Goal: Use online tool/utility: Use online tool/utility

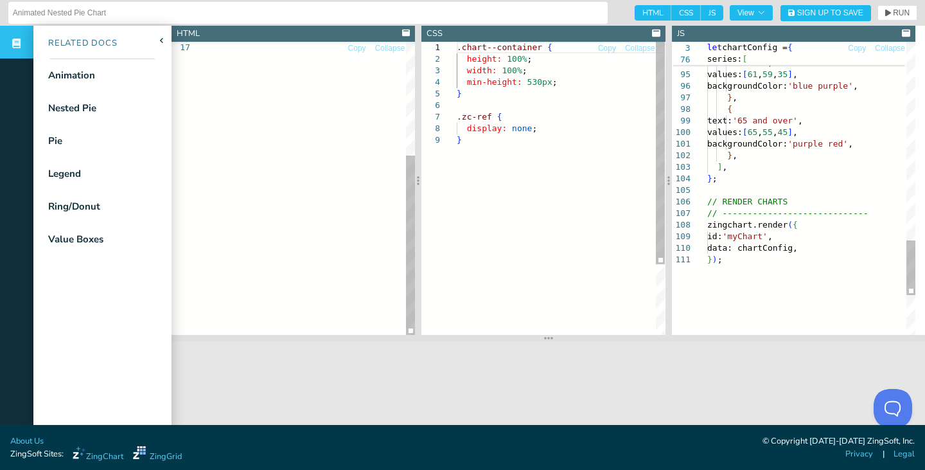
drag, startPoint x: 662, startPoint y: 235, endPoint x: 664, endPoint y: 366, distance: 131.1
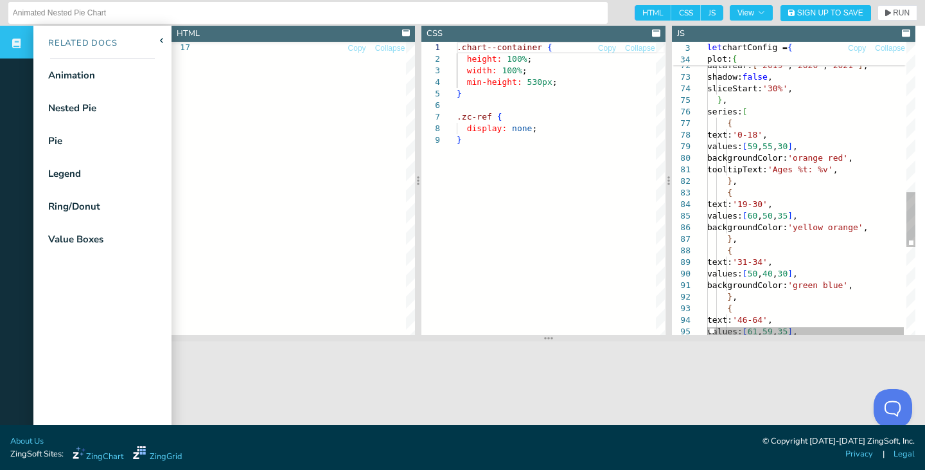
click at [749, 114] on div "} , text: '19-30' , values: [ 60 , 50 , 35 ] , backgroundColor: 'yellow orange'…" at bounding box center [812, 21] width 211 height 1565
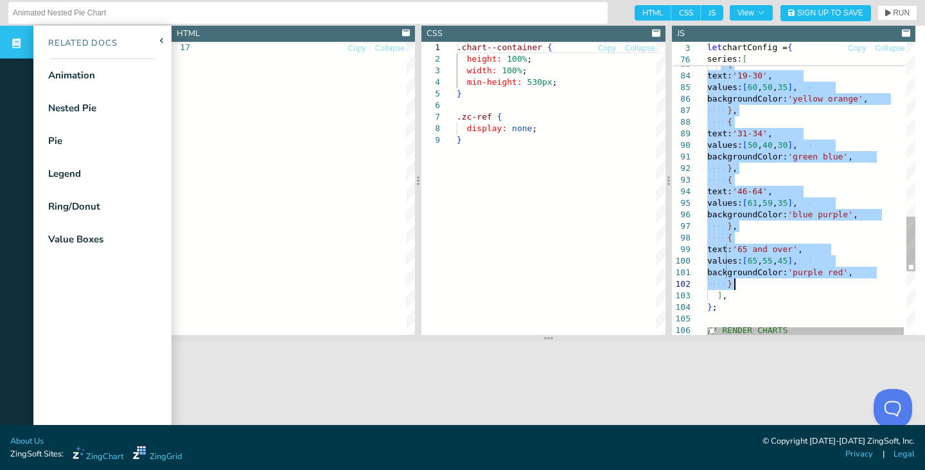
drag, startPoint x: 723, startPoint y: 197, endPoint x: 751, endPoint y: 286, distance: 92.9
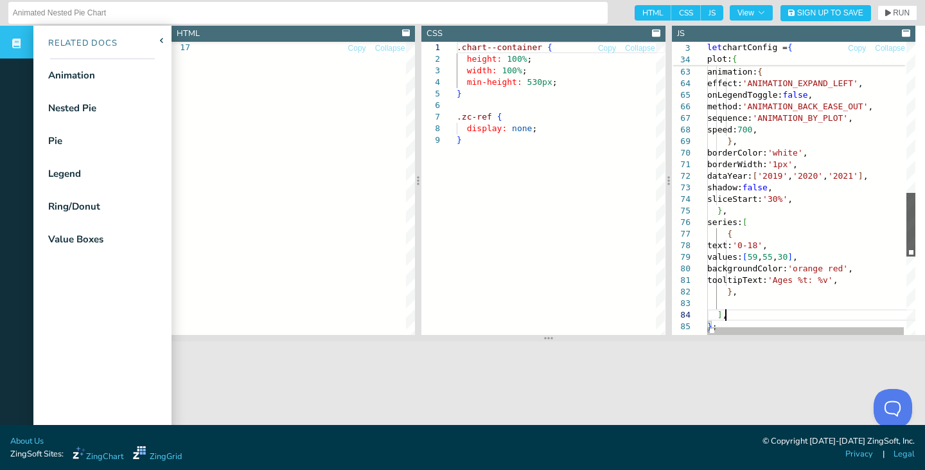
click at [910, 201] on div at bounding box center [911, 225] width 9 height 64
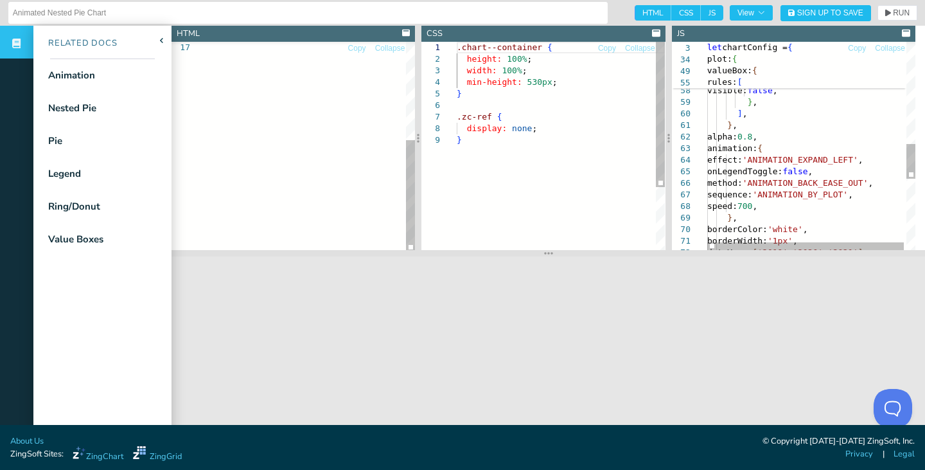
drag, startPoint x: 805, startPoint y: 341, endPoint x: 797, endPoint y: 209, distance: 131.3
click at [797, 250] on section at bounding box center [549, 253] width 754 height 6
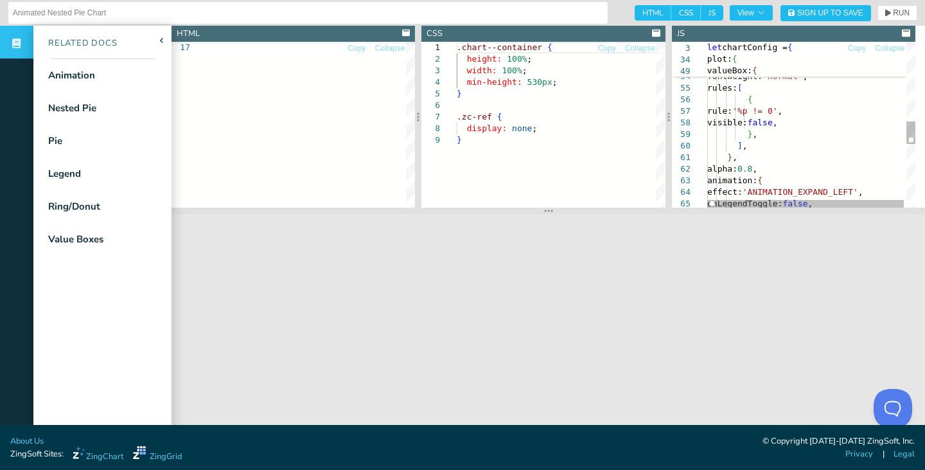
scroll to position [0, 17]
click at [805, 137] on div "animation: { effect: 'ANIMATION_EXPAND_LEFT' , onLegendToggle: false , ] , } , …" at bounding box center [812, 67] width 211 height 1218
click at [704, 129] on div at bounding box center [689, 135] width 35 height 12
click at [747, 143] on div "animation: { effect: 'ANIMATION_EXPAND_LEFT' , onLegendToggle: false , ] , } , …" at bounding box center [812, 67] width 211 height 1218
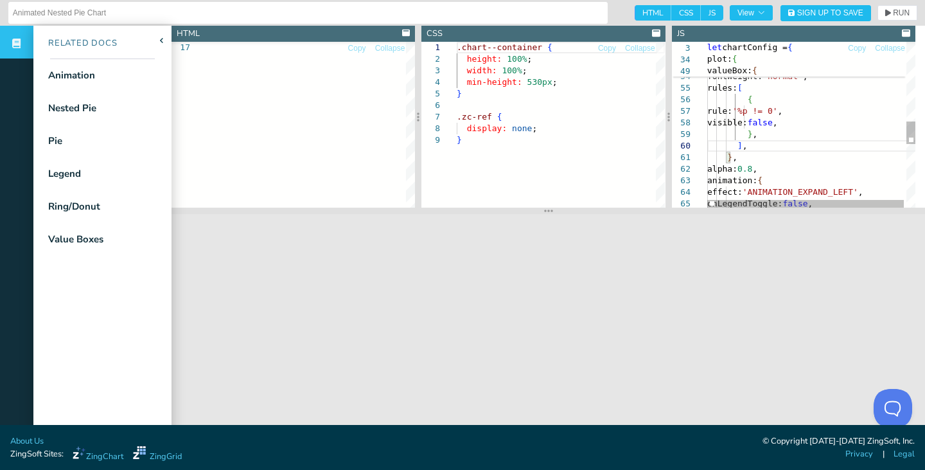
click at [755, 148] on div "animation: { effect: 'ANIMATION_EXPAND_LEFT' , onLegendToggle: false , ] , } , …" at bounding box center [812, 67] width 211 height 1218
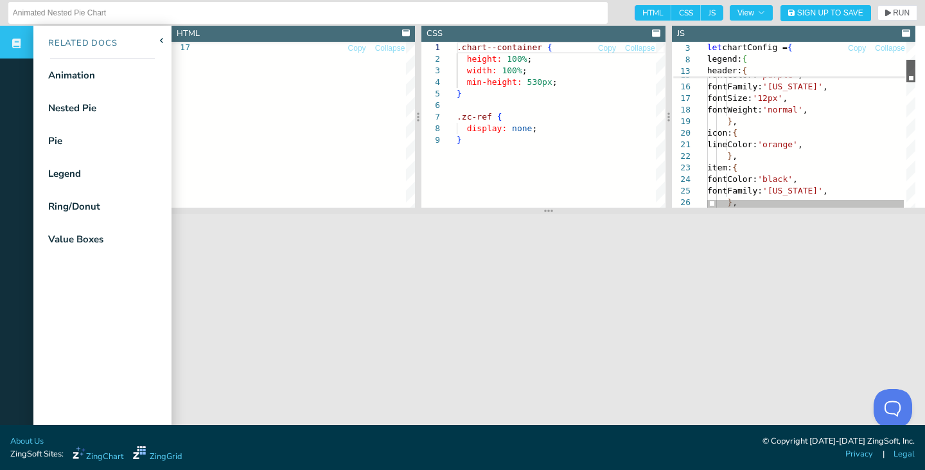
click at [907, 69] on div at bounding box center [911, 71] width 9 height 22
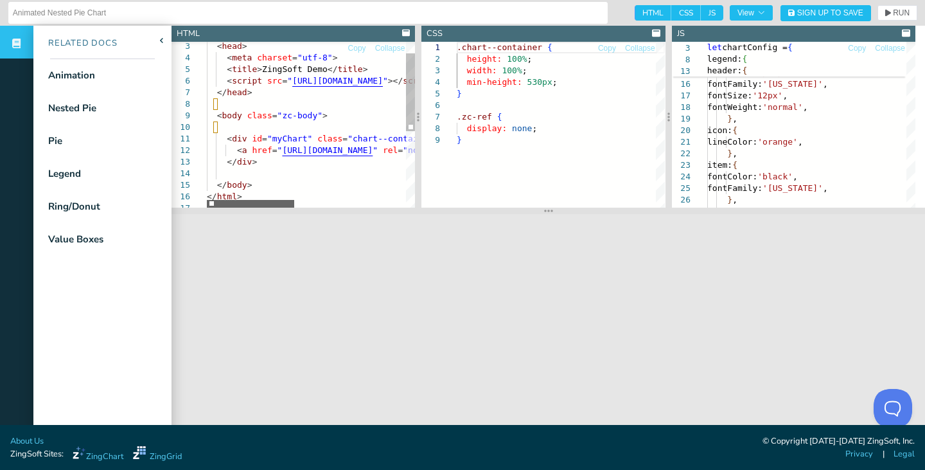
click at [260, 200] on div at bounding box center [250, 204] width 87 height 8
click at [344, 82] on div "</ body > </ html > < div id = "myChart" class = "chart--container" > < a href …" at bounding box center [443, 192] width 472 height 351
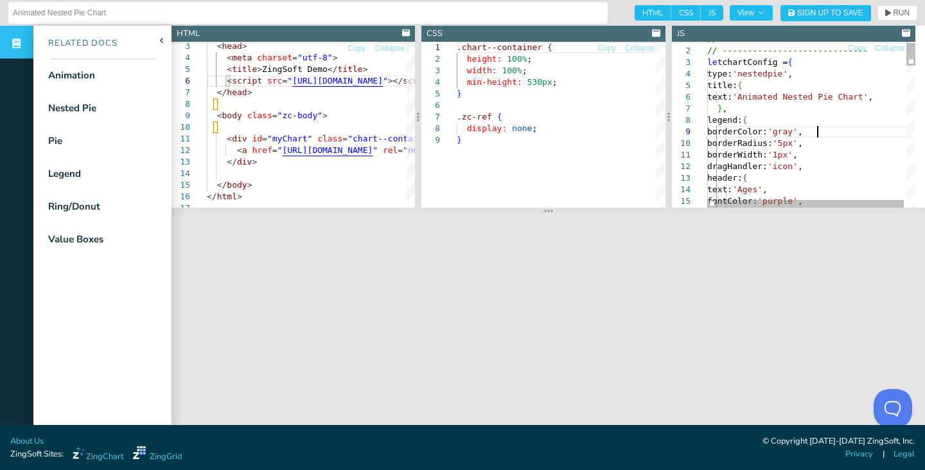
scroll to position [0, 36]
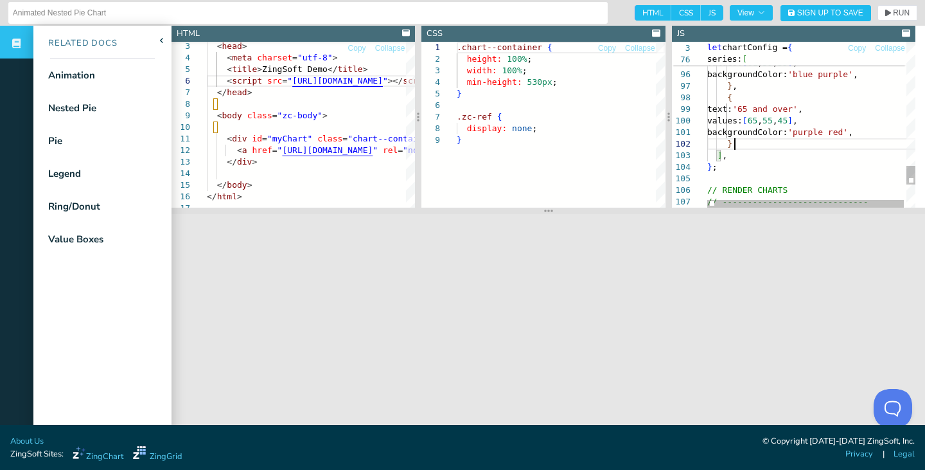
type textarea "// CHART CONFIG // ----------------------------- let chartConfig = { type: 'nes…"
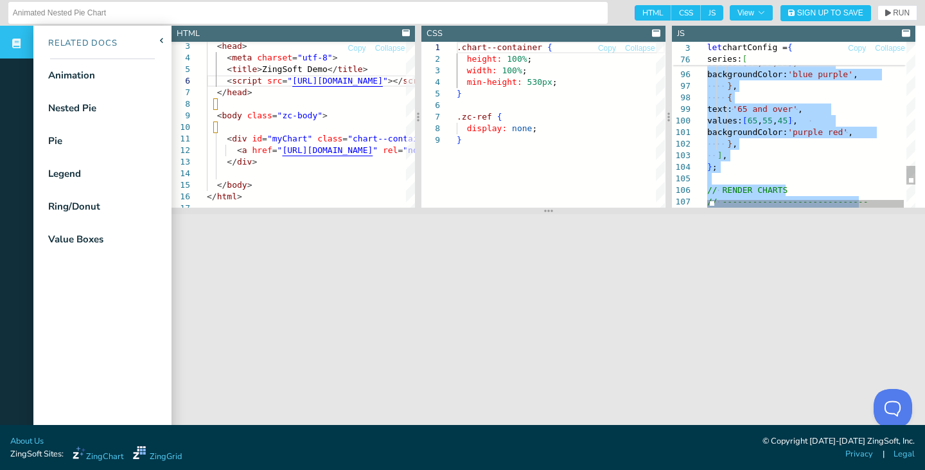
scroll to position [0, 0]
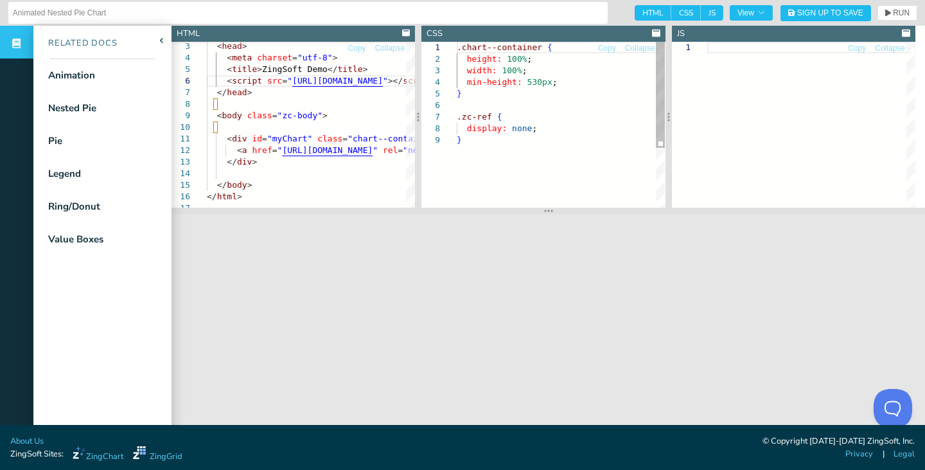
click at [524, 186] on div ".chart--container { height: 100% ; width: 100% ; min-height: 530px ; } .zc-ref …" at bounding box center [561, 171] width 208 height 258
click at [758, 113] on div at bounding box center [811, 125] width 208 height 166
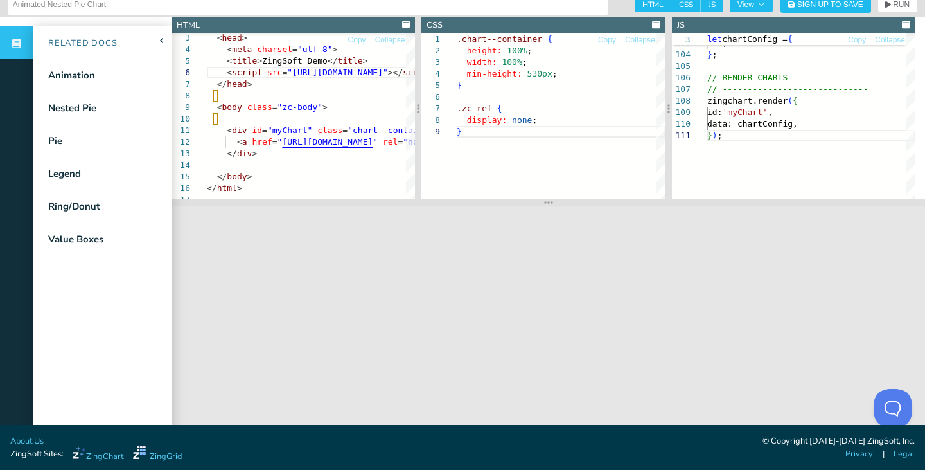
scroll to position [13, 0]
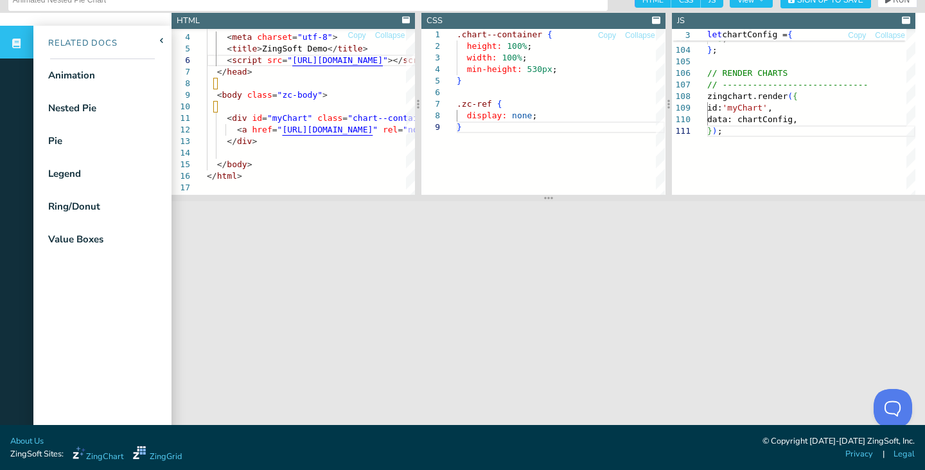
click at [93, 13] on aside "Related Docs Animation Nested Pie Pie Legend Ring/Donut Value Boxes" at bounding box center [86, 212] width 172 height 399
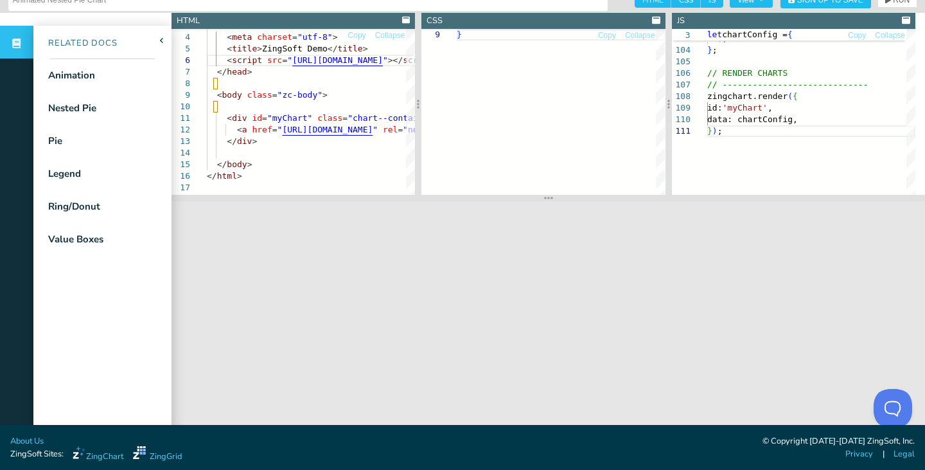
scroll to position [0, 0]
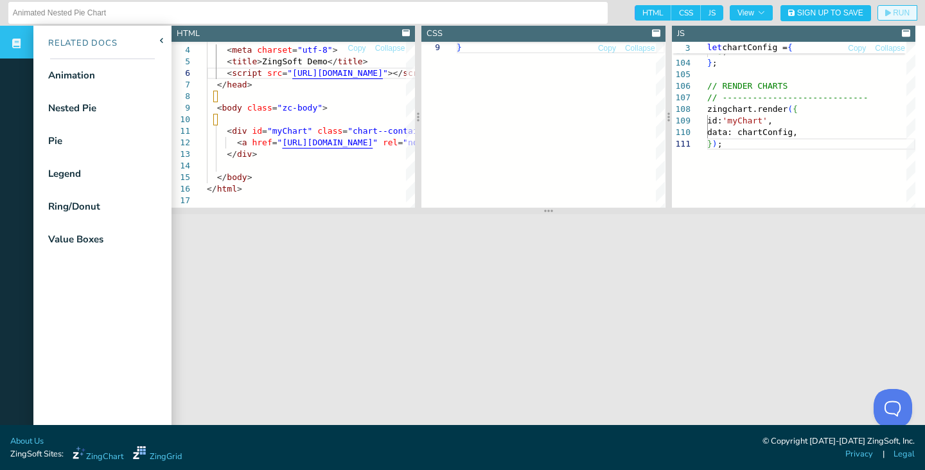
click at [893, 13] on span "RUN" at bounding box center [901, 13] width 17 height 8
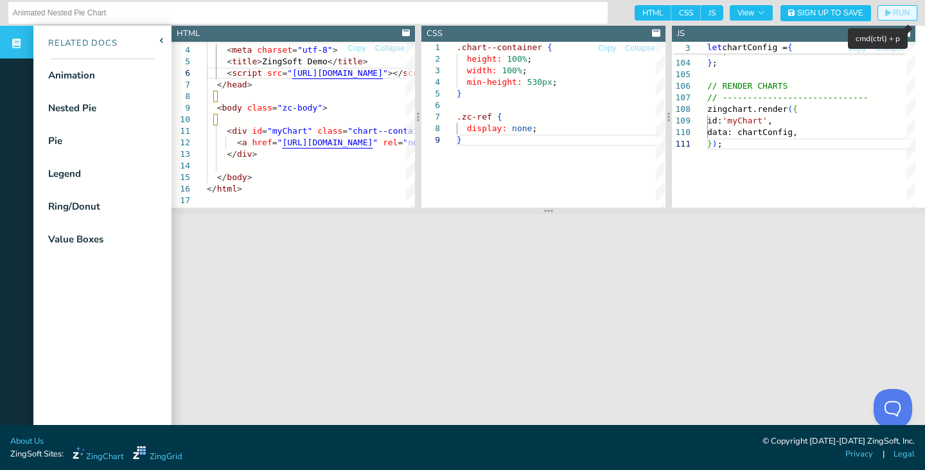
click at [896, 6] on button "RUN" at bounding box center [898, 12] width 40 height 15
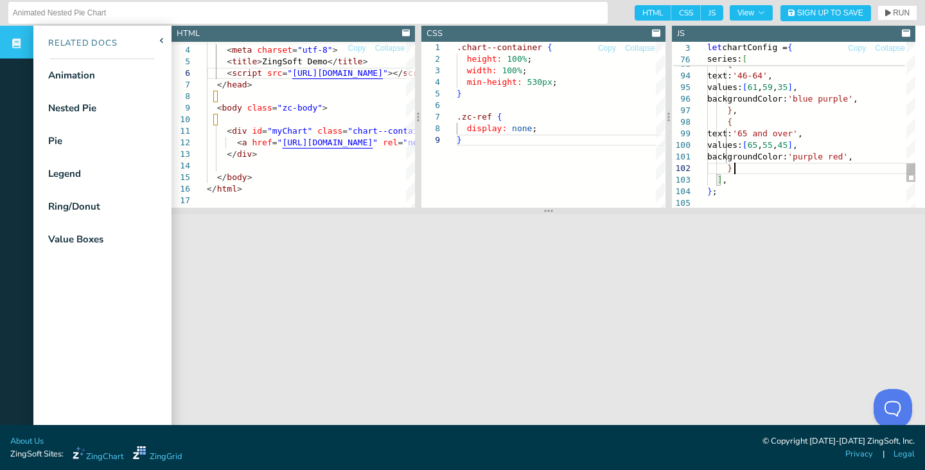
scroll to position [0, 13]
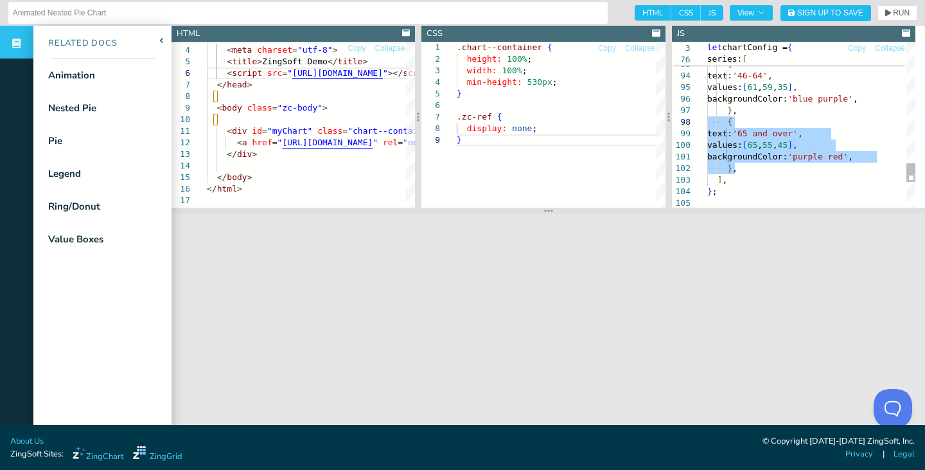
drag, startPoint x: 740, startPoint y: 168, endPoint x: 681, endPoint y: 123, distance: 74.2
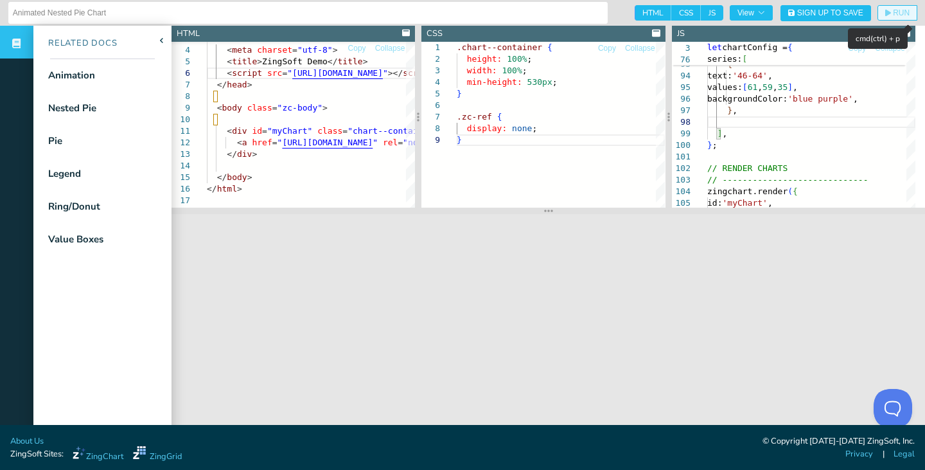
click at [885, 12] on icon "button" at bounding box center [888, 13] width 6 height 7
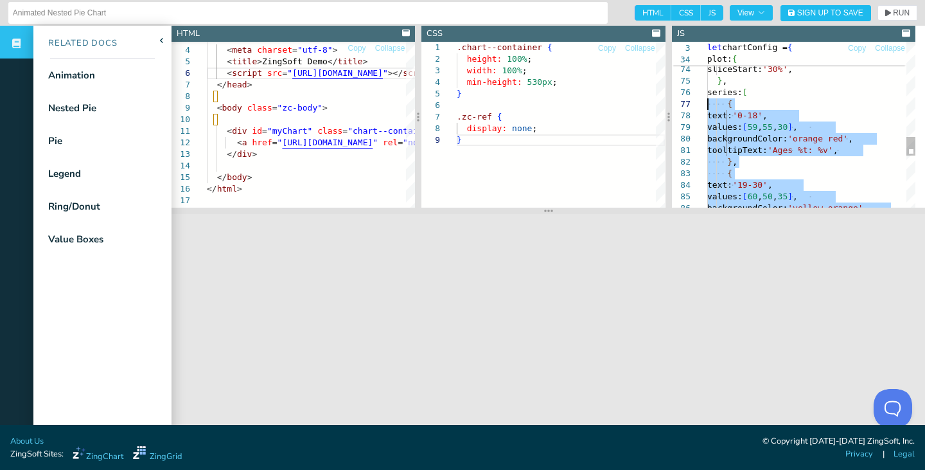
drag, startPoint x: 743, startPoint y: 172, endPoint x: 695, endPoint y: 103, distance: 83.8
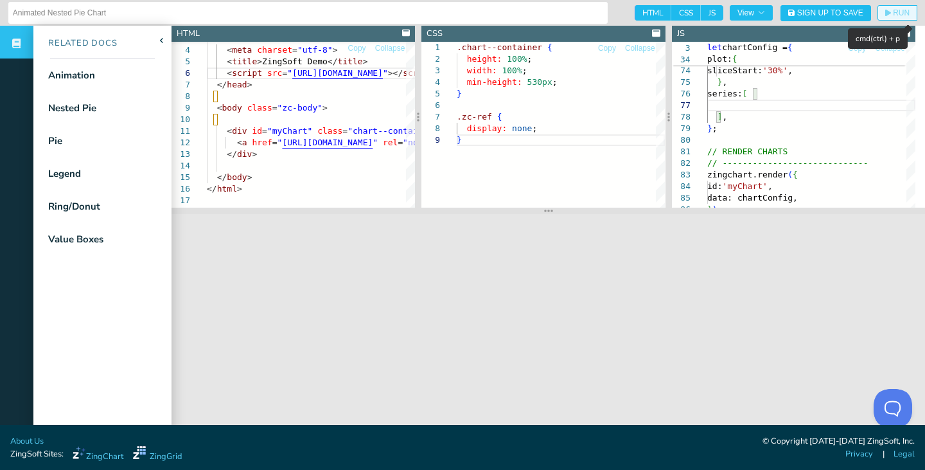
click at [893, 11] on span "RUN" at bounding box center [901, 13] width 17 height 8
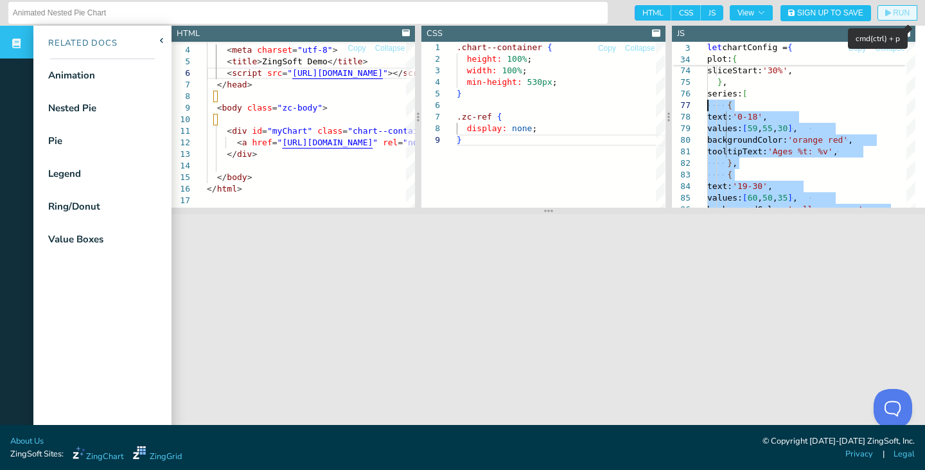
click at [885, 12] on icon "button" at bounding box center [888, 13] width 6 height 7
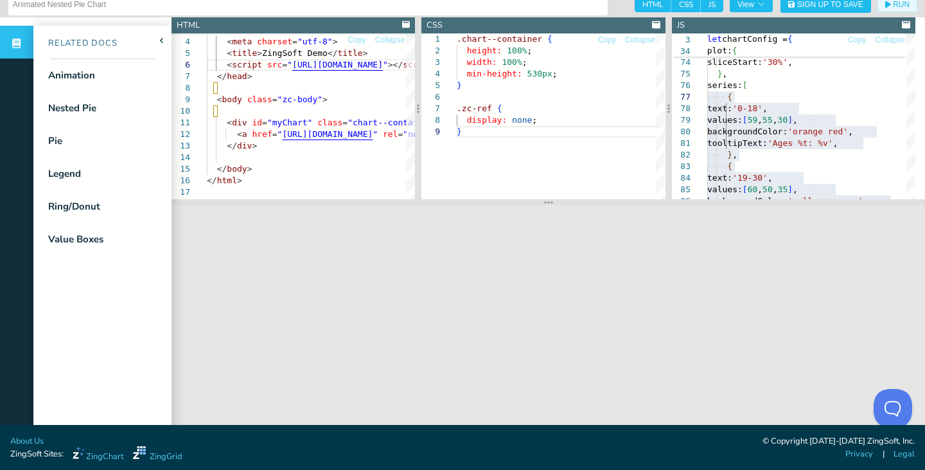
scroll to position [13, 0]
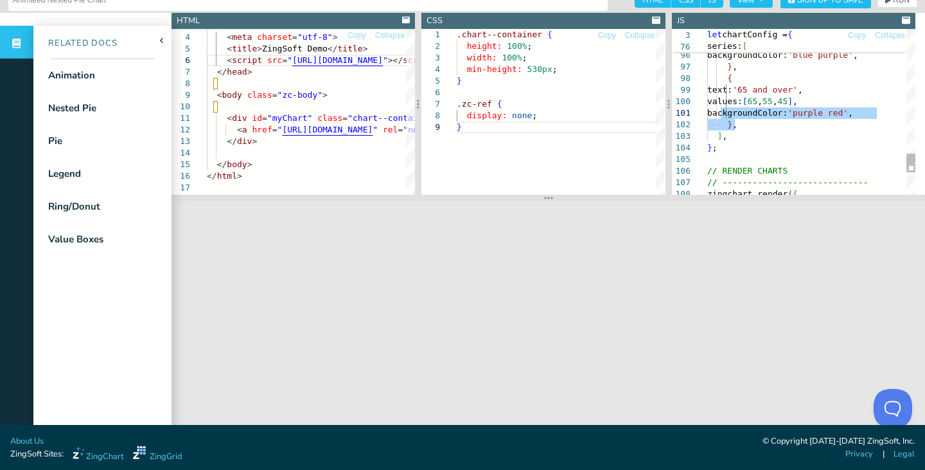
drag, startPoint x: 740, startPoint y: 123, endPoint x: 719, endPoint y: 118, distance: 21.2
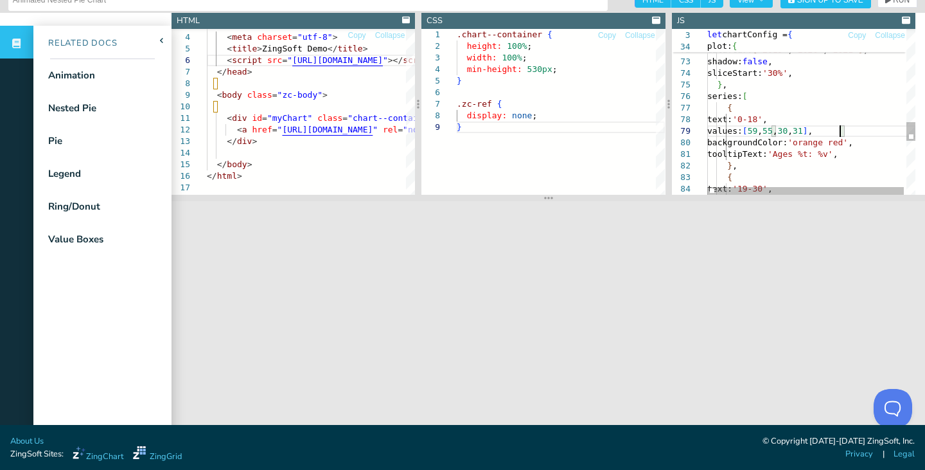
scroll to position [93, 133]
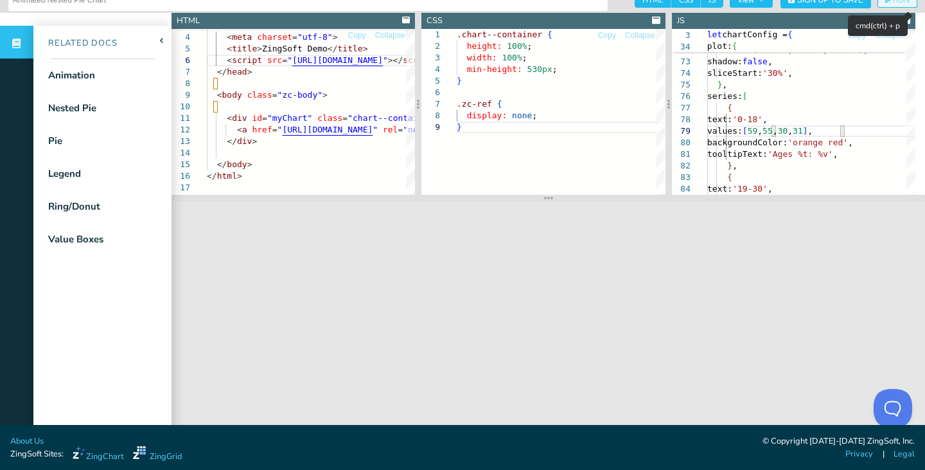
click at [893, 4] on span "RUN" at bounding box center [901, 0] width 17 height 8
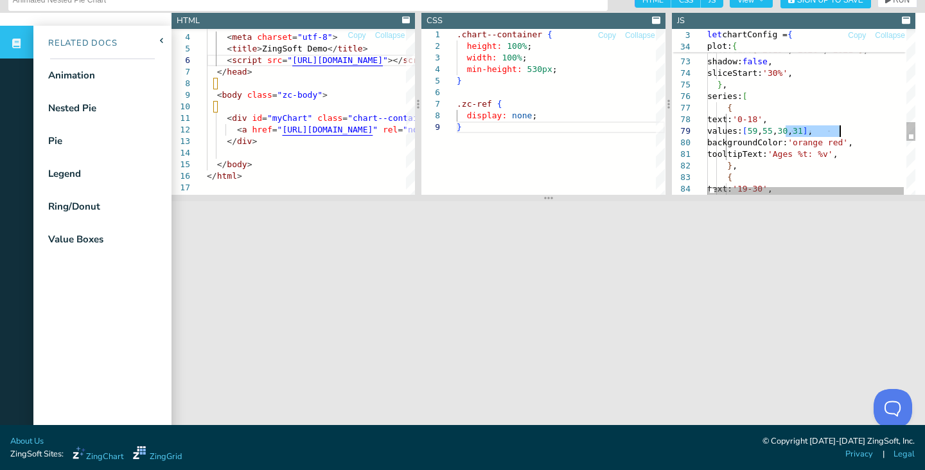
drag, startPoint x: 784, startPoint y: 132, endPoint x: 839, endPoint y: 130, distance: 54.6
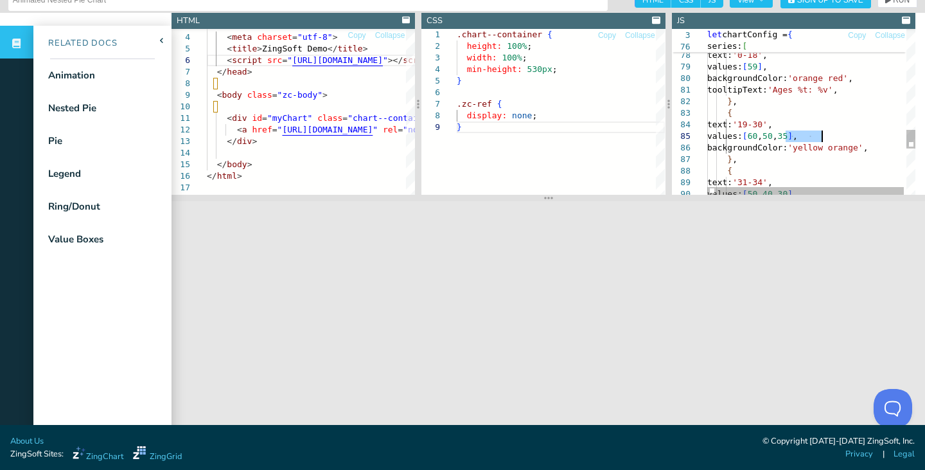
drag, startPoint x: 785, startPoint y: 136, endPoint x: 821, endPoint y: 133, distance: 36.1
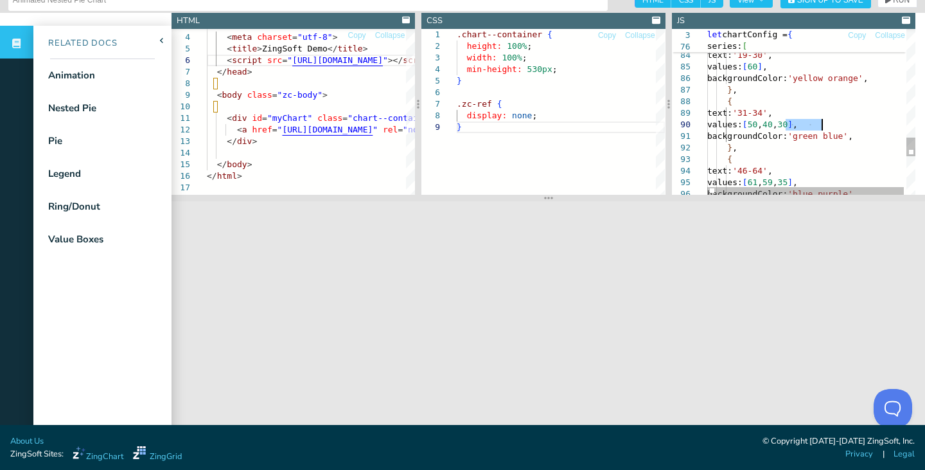
drag, startPoint x: 784, startPoint y: 127, endPoint x: 821, endPoint y: 124, distance: 36.7
drag, startPoint x: 785, startPoint y: 181, endPoint x: 822, endPoint y: 179, distance: 36.7
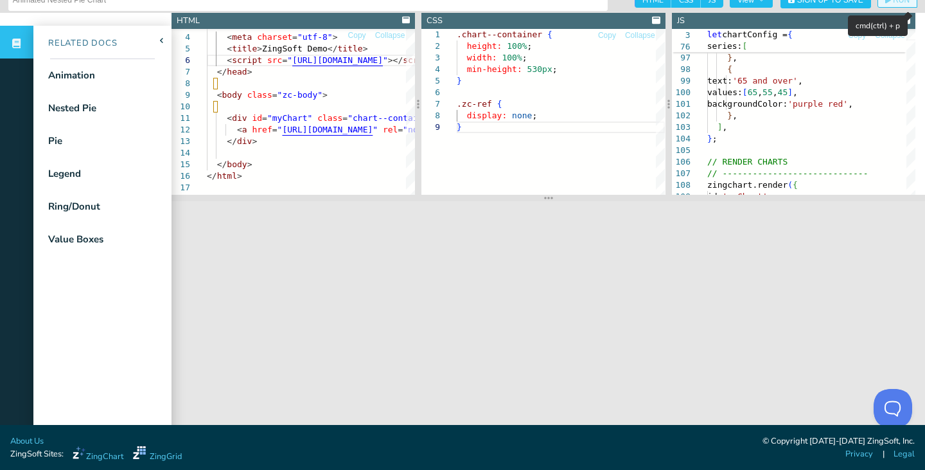
click at [887, 4] on button "RUN" at bounding box center [898, -1] width 40 height 15
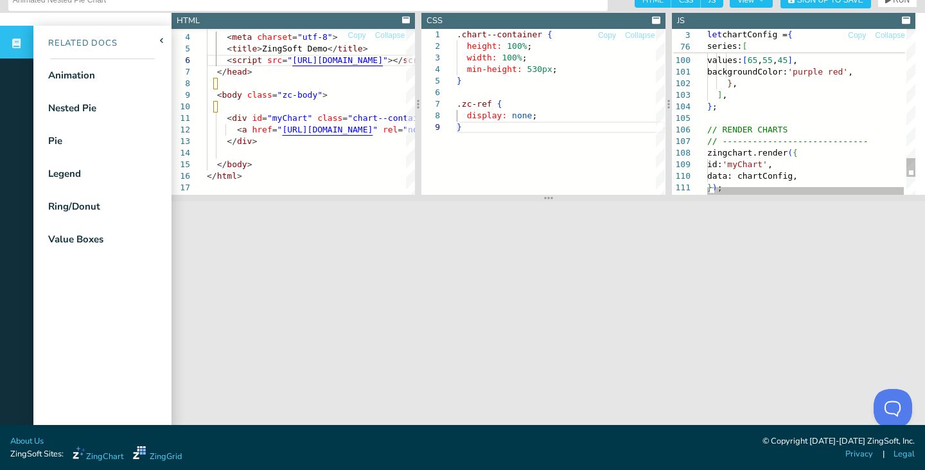
scroll to position [93, 78]
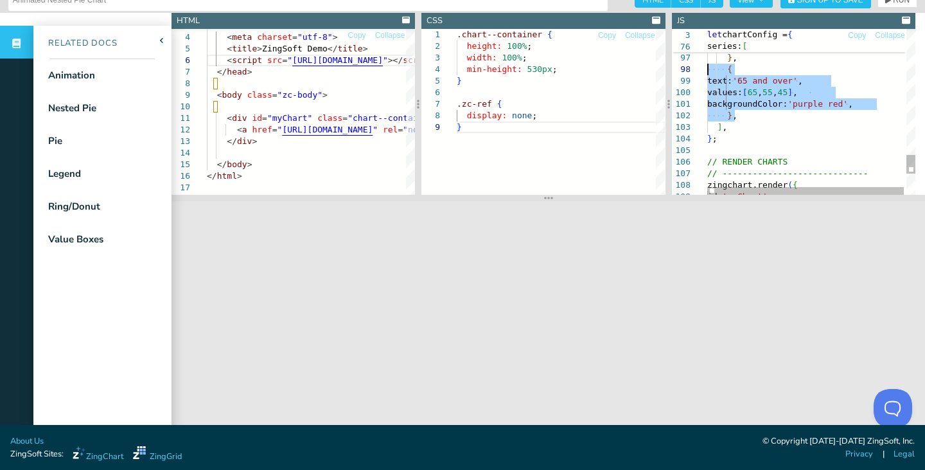
drag, startPoint x: 746, startPoint y: 84, endPoint x: 698, endPoint y: 70, distance: 50.2
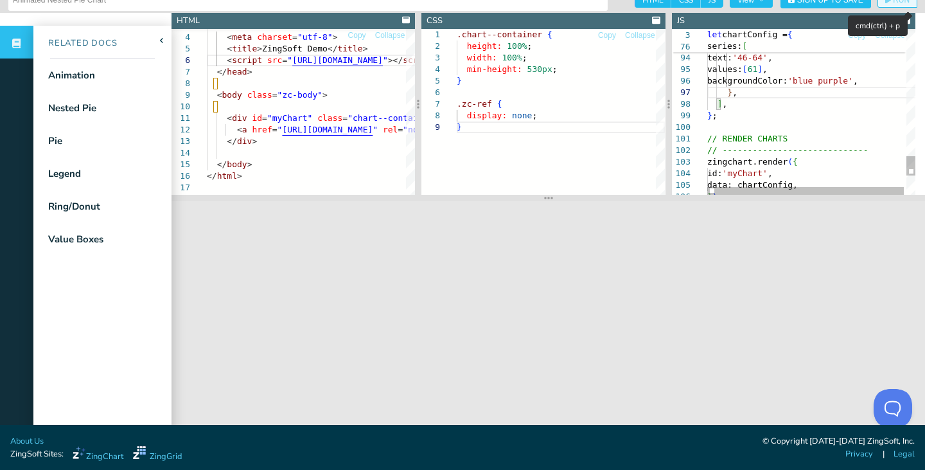
click at [882, 6] on button "RUN" at bounding box center [898, -1] width 40 height 15
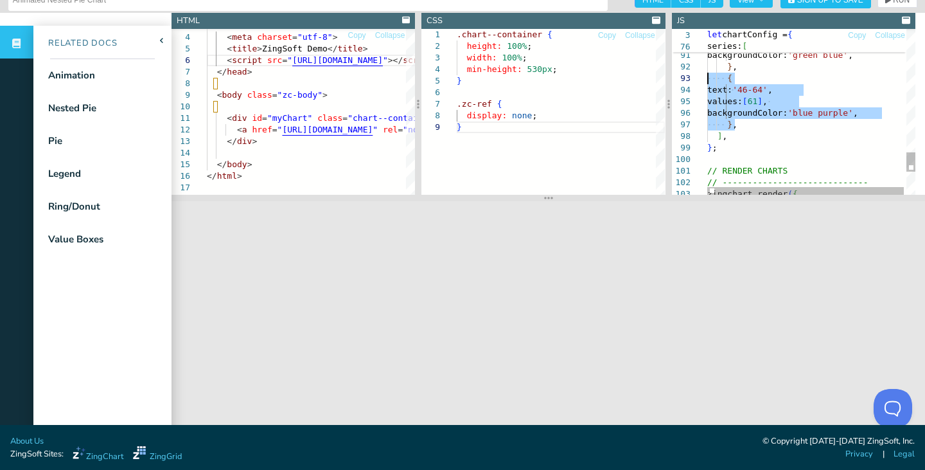
drag, startPoint x: 736, startPoint y: 95, endPoint x: 703, endPoint y: 84, distance: 35.4
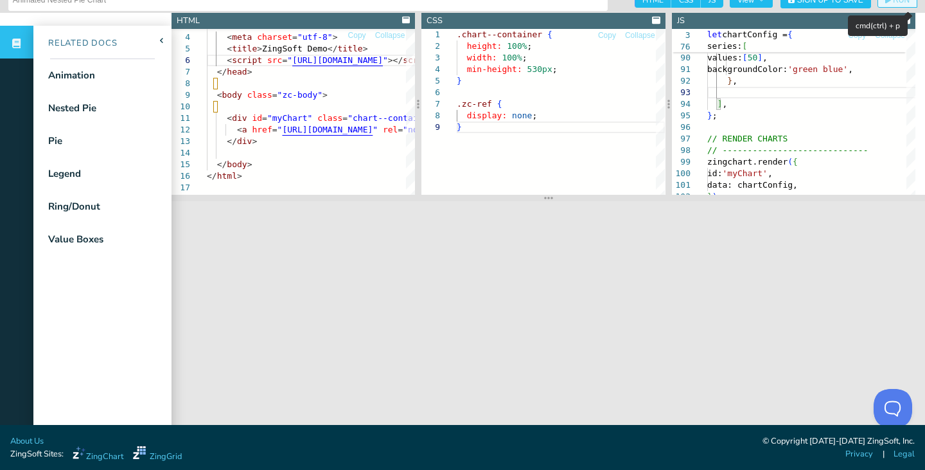
click at [887, 4] on button "RUN" at bounding box center [898, -1] width 40 height 15
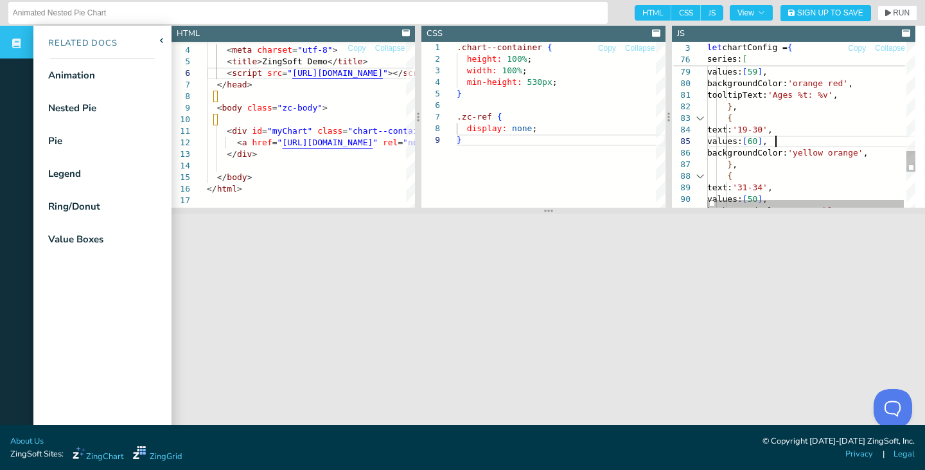
scroll to position [93, 0]
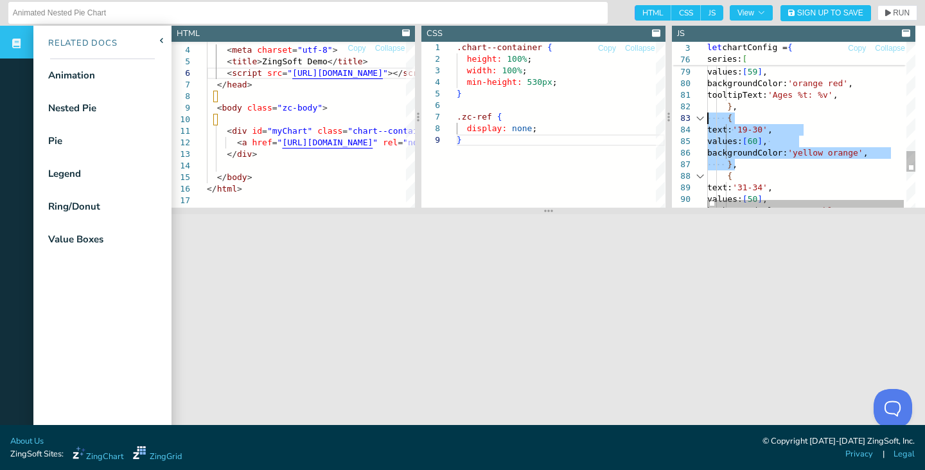
drag, startPoint x: 740, startPoint y: 165, endPoint x: 668, endPoint y: 114, distance: 87.9
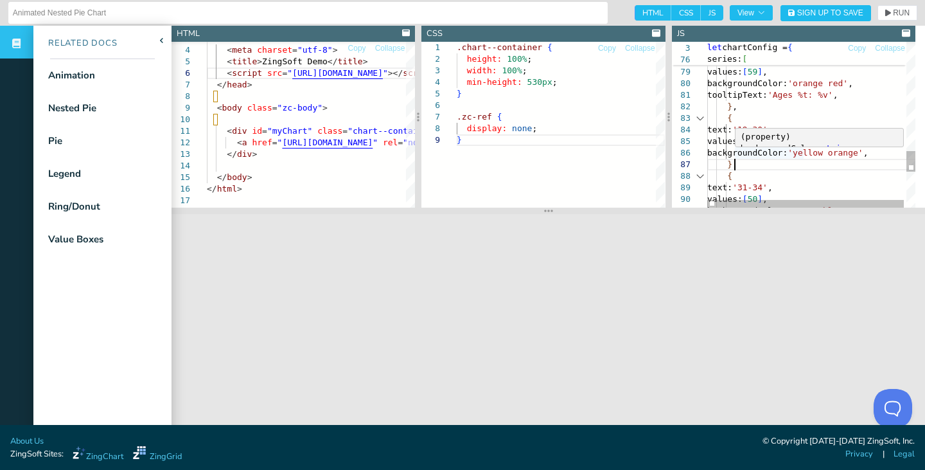
scroll to position [91, 17]
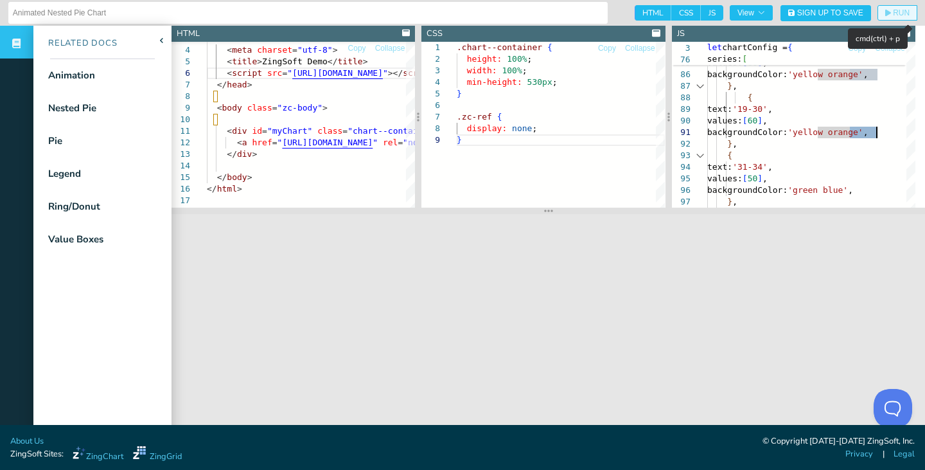
click at [893, 12] on span "RUN" at bounding box center [901, 13] width 17 height 8
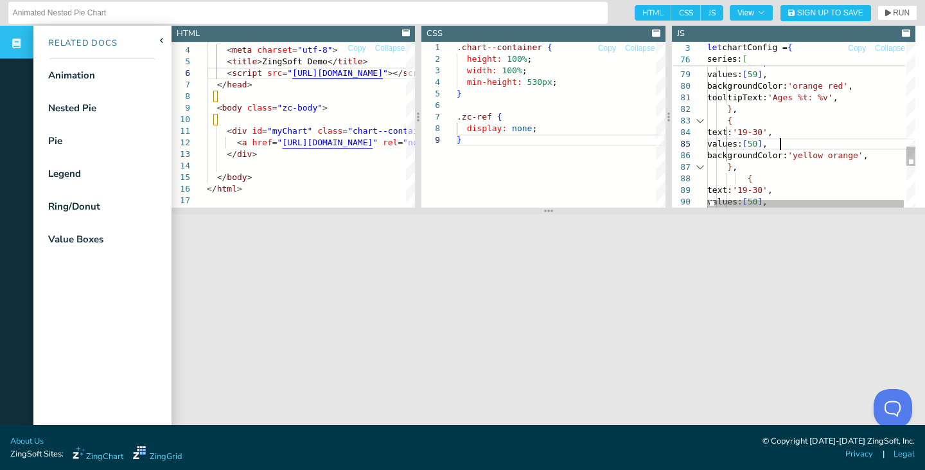
scroll to position [56, 73]
drag, startPoint x: 777, startPoint y: 76, endPoint x: 783, endPoint y: 75, distance: 6.5
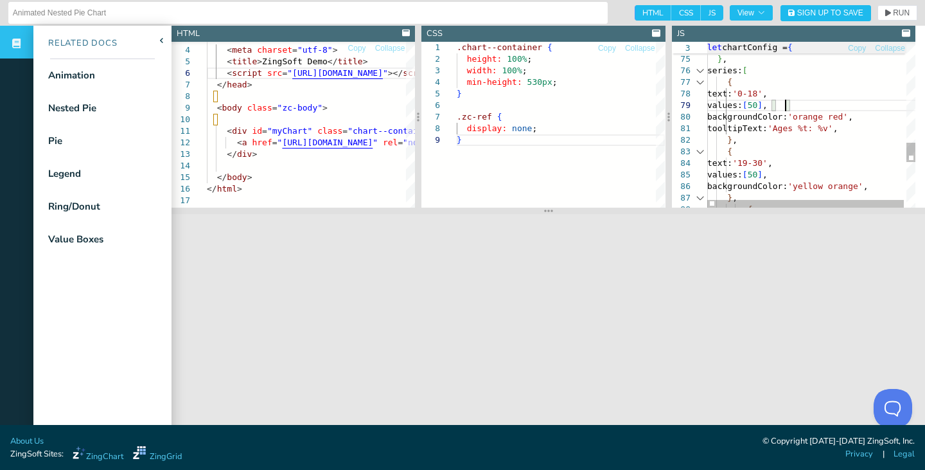
scroll to position [93, 78]
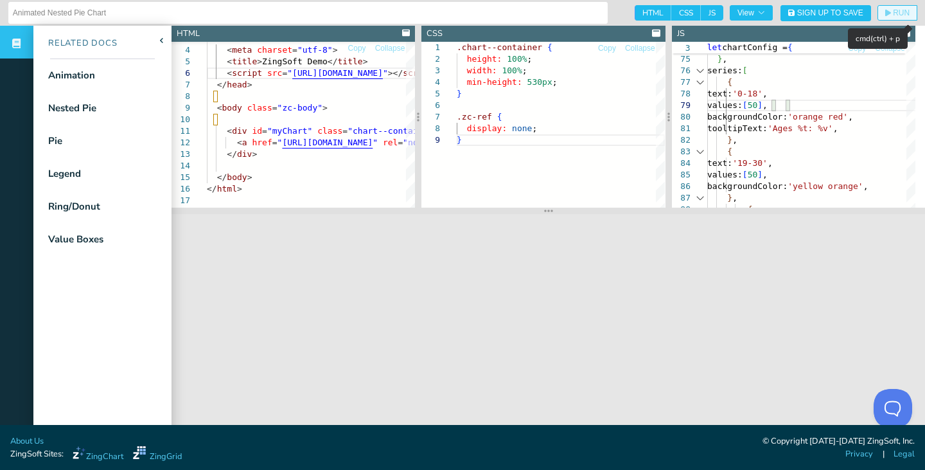
click at [893, 12] on span "RUN" at bounding box center [901, 13] width 17 height 8
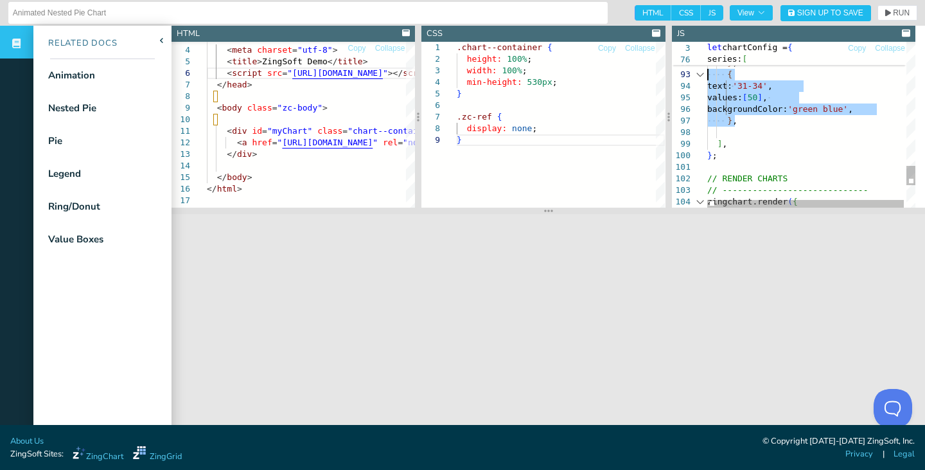
drag, startPoint x: 736, startPoint y: 121, endPoint x: 679, endPoint y: 80, distance: 70.4
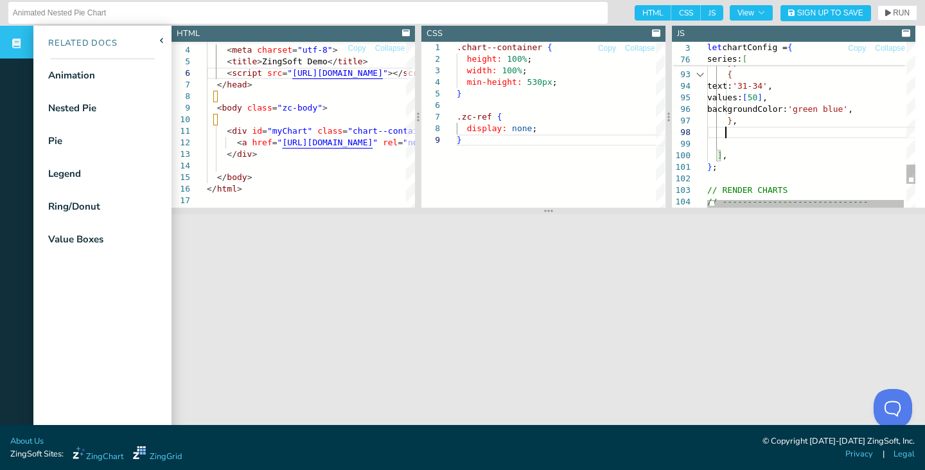
scroll to position [91, 18]
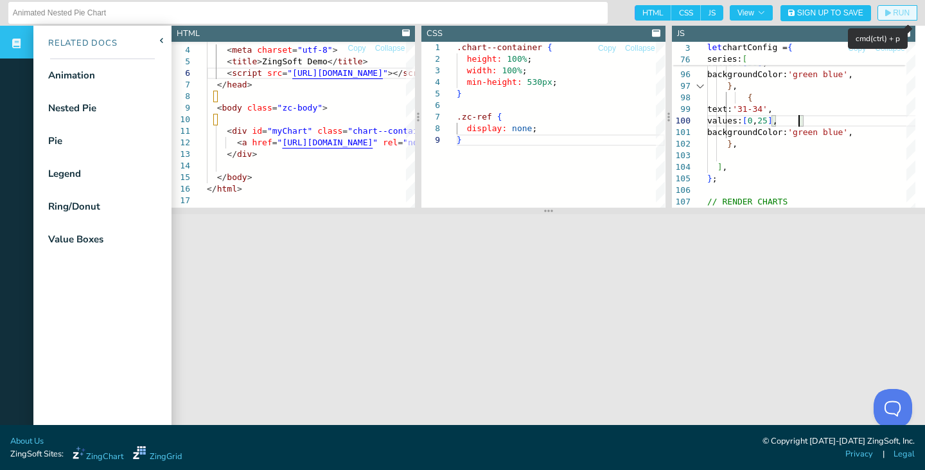
click at [885, 12] on icon "button" at bounding box center [888, 13] width 6 height 7
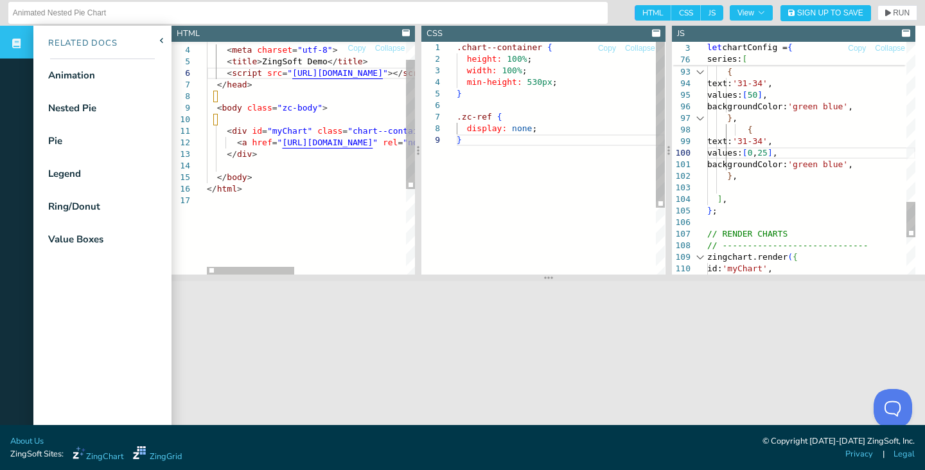
drag, startPoint x: 754, startPoint y: 210, endPoint x: 761, endPoint y: 275, distance: 65.4
click at [760, 277] on section at bounding box center [549, 277] width 754 height 6
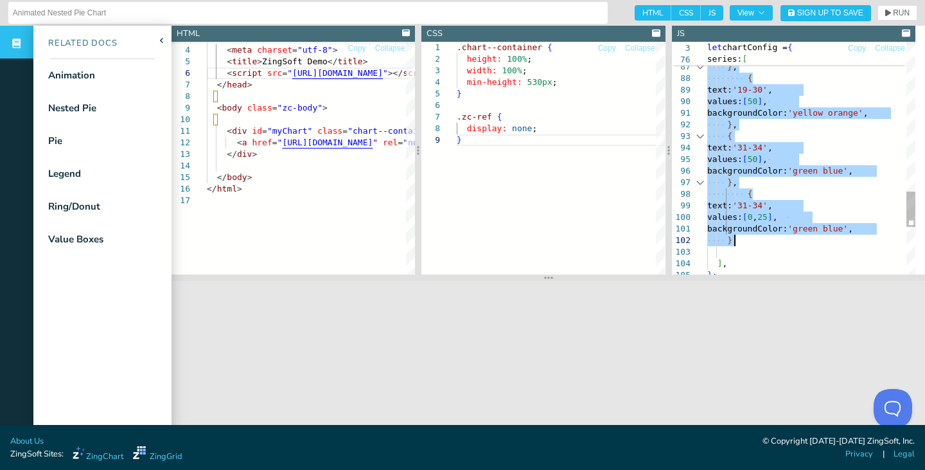
drag, startPoint x: 717, startPoint y: 68, endPoint x: 737, endPoint y: 241, distance: 174.0
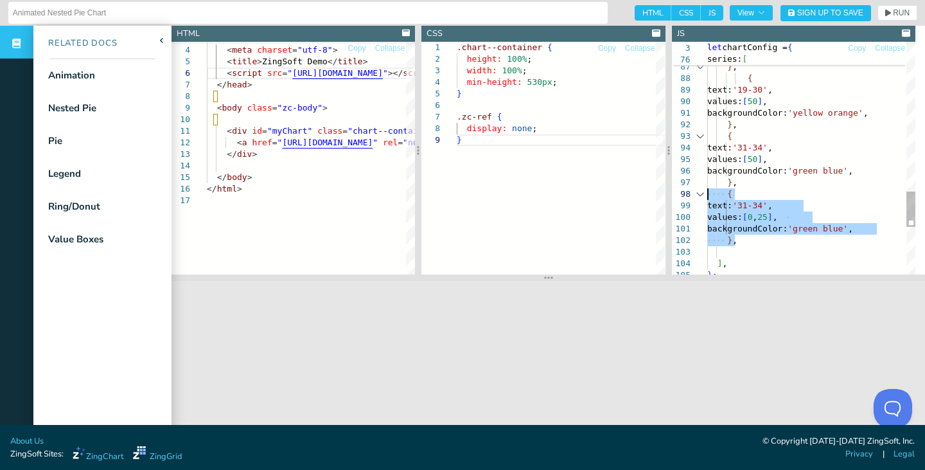
drag, startPoint x: 739, startPoint y: 238, endPoint x: 686, endPoint y: 196, distance: 67.6
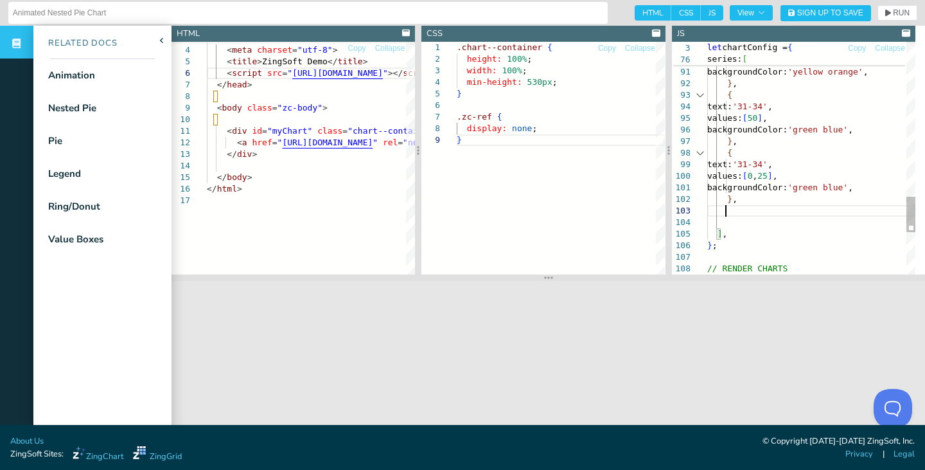
scroll to position [33, 18]
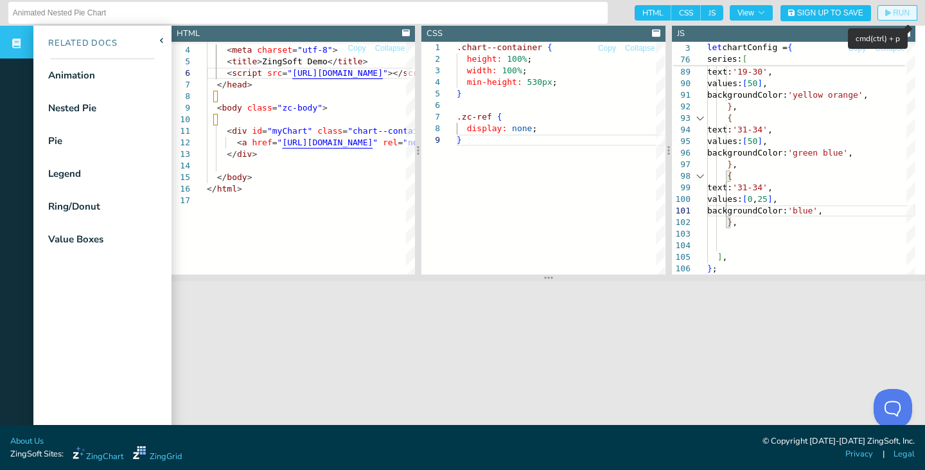
click at [878, 13] on button "RUN" at bounding box center [898, 12] width 40 height 15
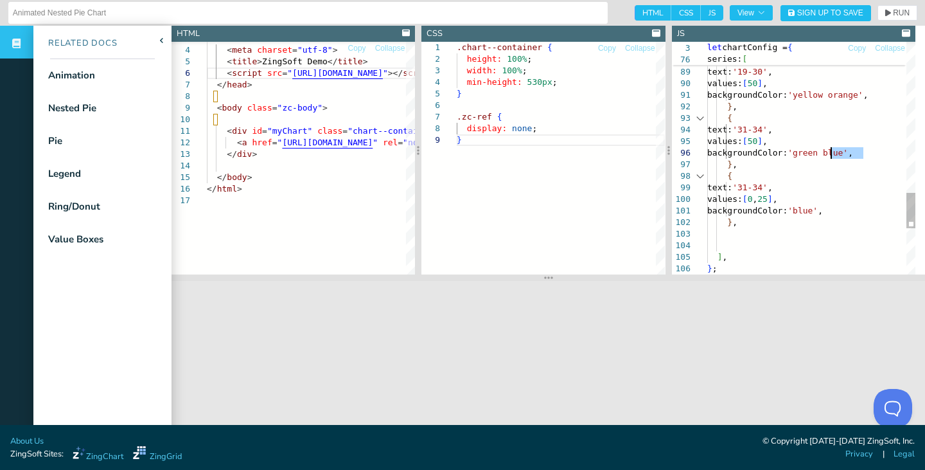
drag, startPoint x: 863, startPoint y: 153, endPoint x: 830, endPoint y: 155, distance: 32.8
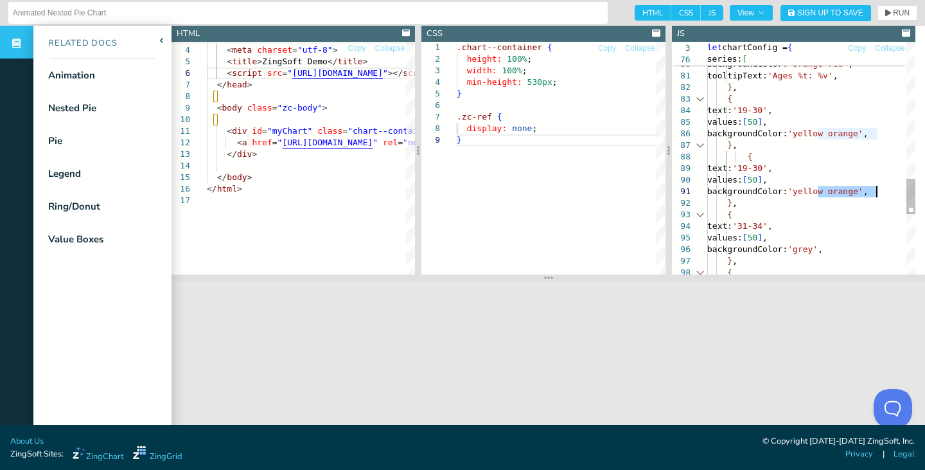
drag, startPoint x: 819, startPoint y: 193, endPoint x: 875, endPoint y: 190, distance: 56.0
drag, startPoint x: 819, startPoint y: 138, endPoint x: 876, endPoint y: 138, distance: 57.2
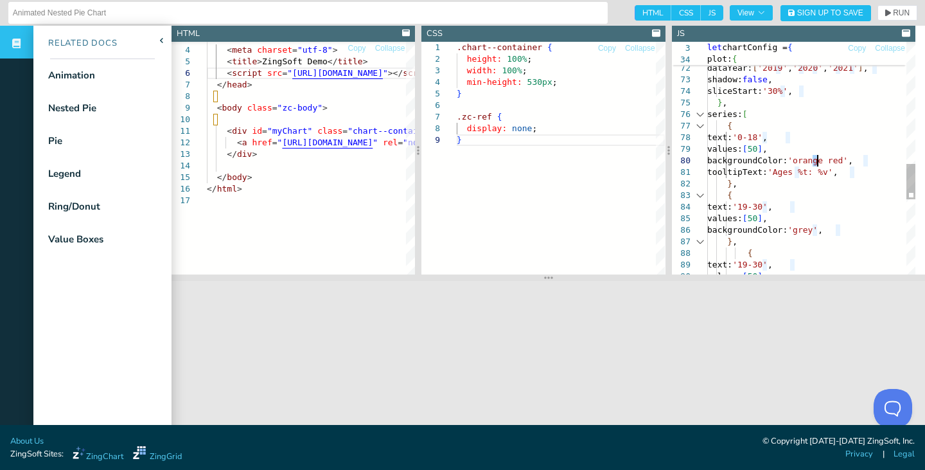
click at [819, 160] on div "values: [ 50 ] , { text: '19-30' , backgroundColor: 'grey' , } , text: '19-30' …" at bounding box center [811, 5] width 208 height 1528
drag, startPoint x: 817, startPoint y: 160, endPoint x: 862, endPoint y: 161, distance: 45.6
click at [862, 161] on div "values: [ 50 ] , { text: '19-30' , backgroundColor: 'grey' , } , text: '19-30' …" at bounding box center [811, 5] width 208 height 1528
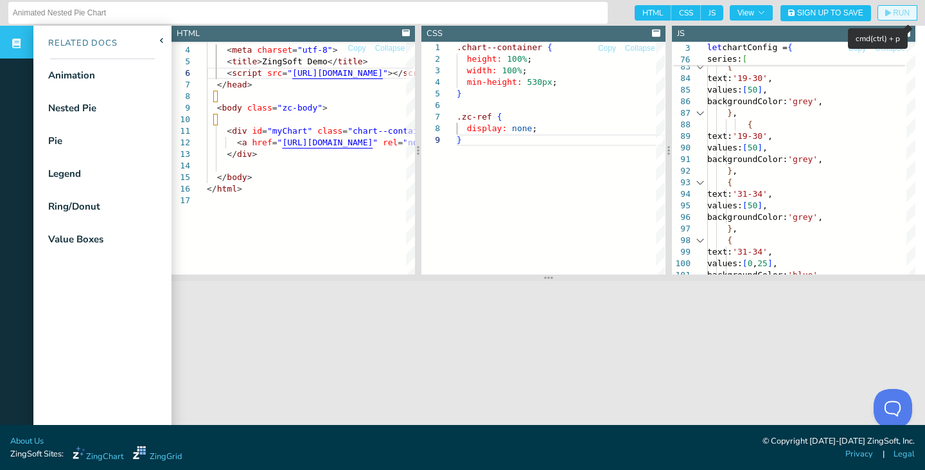
click at [893, 13] on span "RUN" at bounding box center [901, 13] width 17 height 8
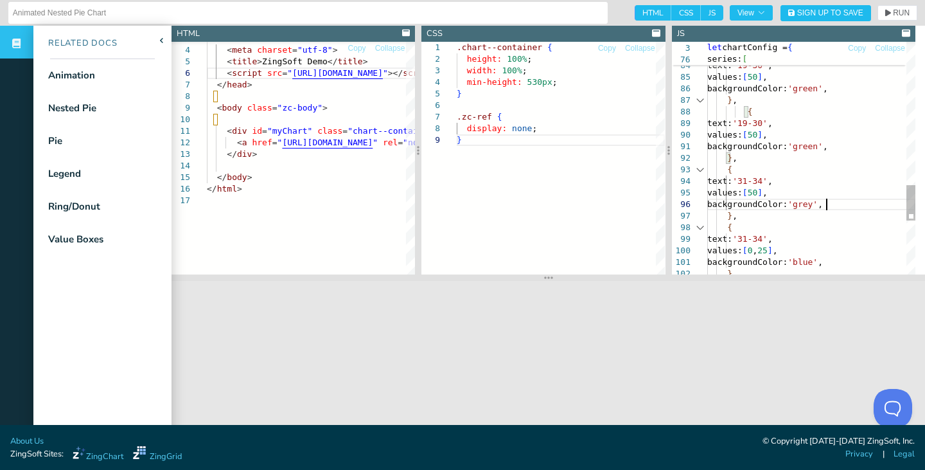
click at [885, 15] on span "RUN" at bounding box center [897, 13] width 24 height 8
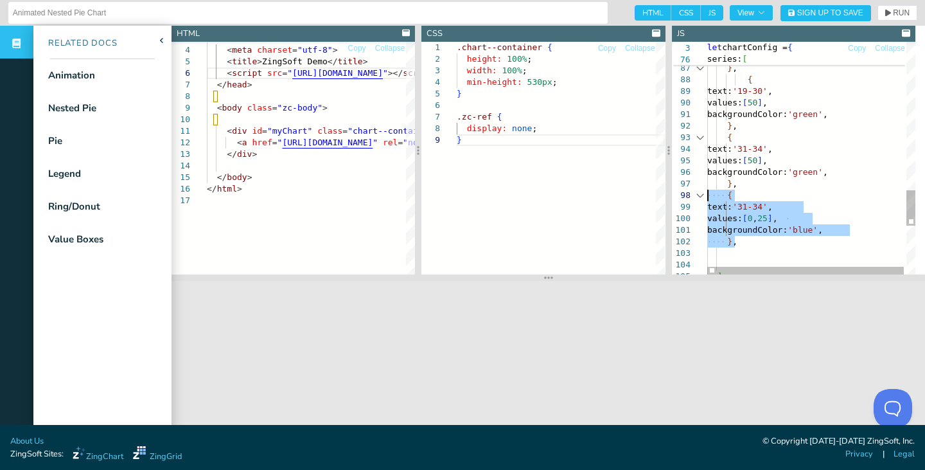
drag, startPoint x: 739, startPoint y: 240, endPoint x: 691, endPoint y: 197, distance: 64.1
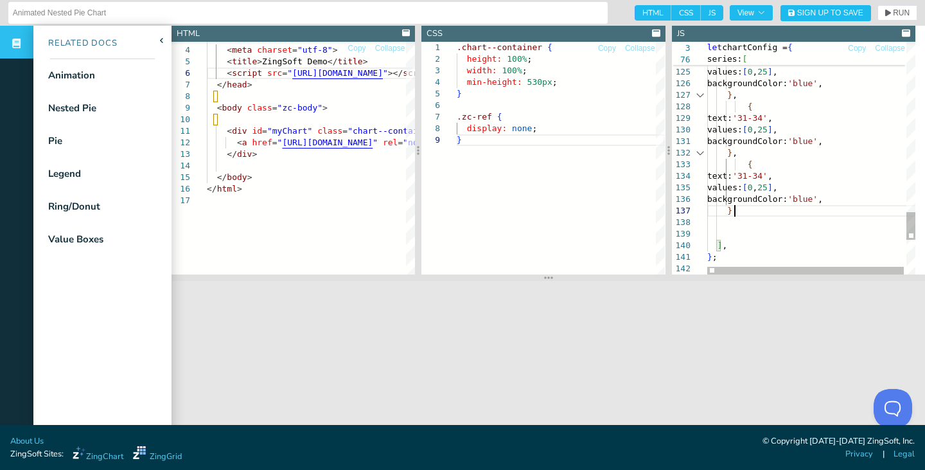
scroll to position [82, 18]
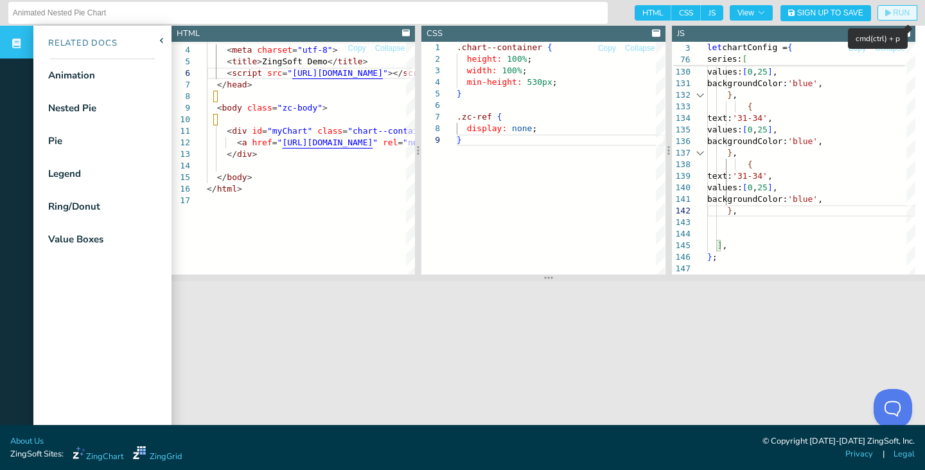
click at [893, 16] on span "RUN" at bounding box center [901, 13] width 17 height 8
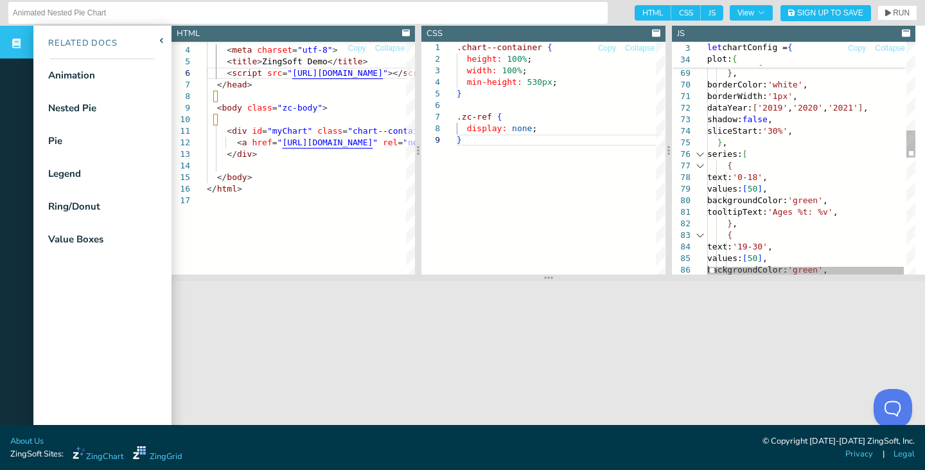
scroll to position [82, 26]
drag, startPoint x: 777, startPoint y: 107, endPoint x: 876, endPoint y: 108, distance: 99.0
click at [876, 108] on div "backgroundColor: 'green' , { text: '19-30' , values: [ 50 ] , backgroundColor: …" at bounding box center [812, 276] width 211 height 1991
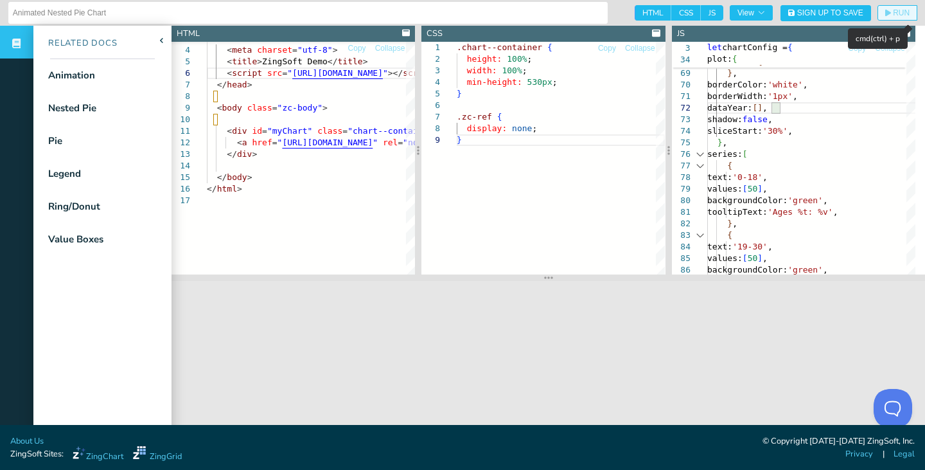
click at [893, 14] on span "RUN" at bounding box center [901, 13] width 17 height 8
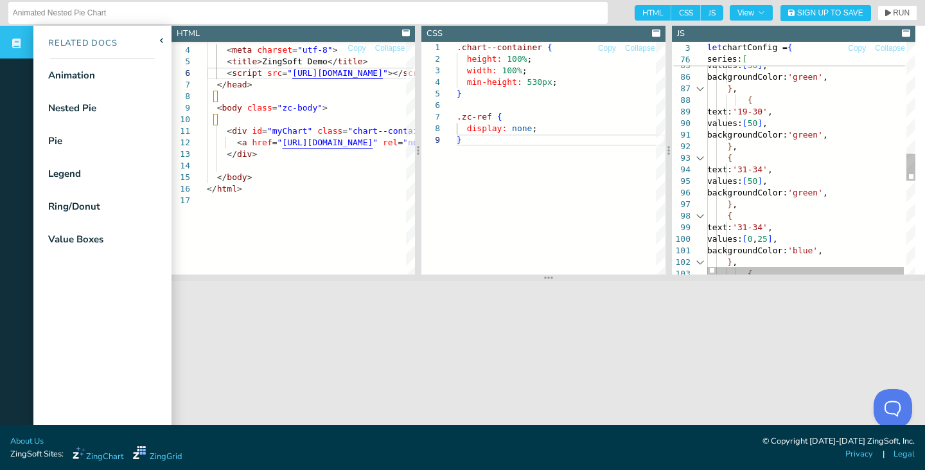
scroll to position [82, 68]
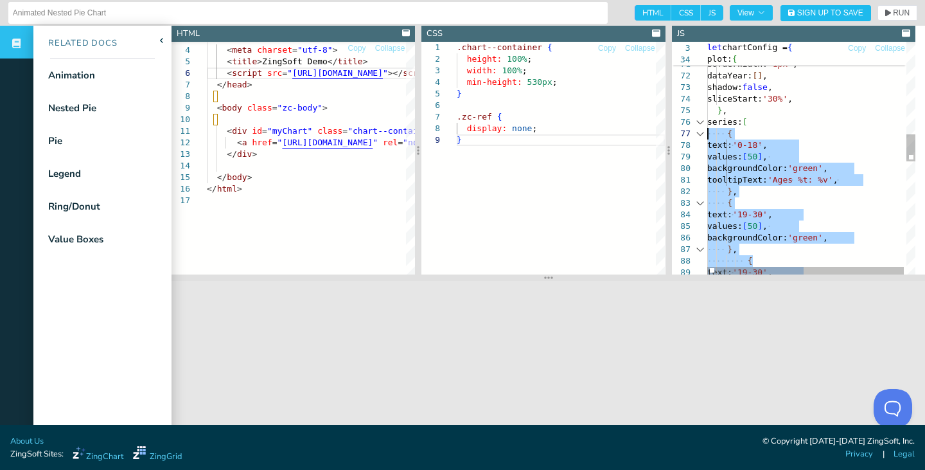
drag, startPoint x: 737, startPoint y: 148, endPoint x: 707, endPoint y: 139, distance: 31.1
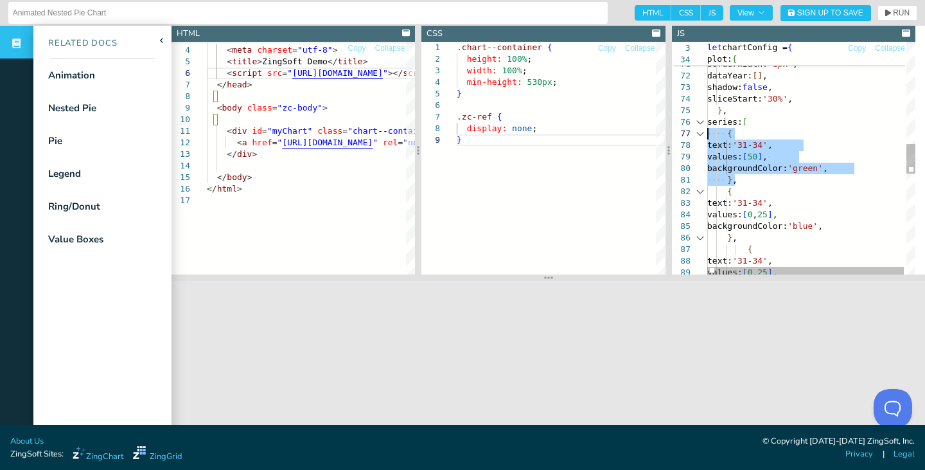
drag, startPoint x: 736, startPoint y: 176, endPoint x: 686, endPoint y: 137, distance: 63.1
click at [707, 137] on div "} , series: [ dataYear: [ ] , shadow: false , sliceStart: '30%' , } , borderCol…" at bounding box center [812, 152] width 211 height 1806
click at [751, 179] on div "} , series: [ dataYear: [ ] , shadow: false , sliceStart: '30%' , } , borderCol…" at bounding box center [812, 152] width 211 height 1806
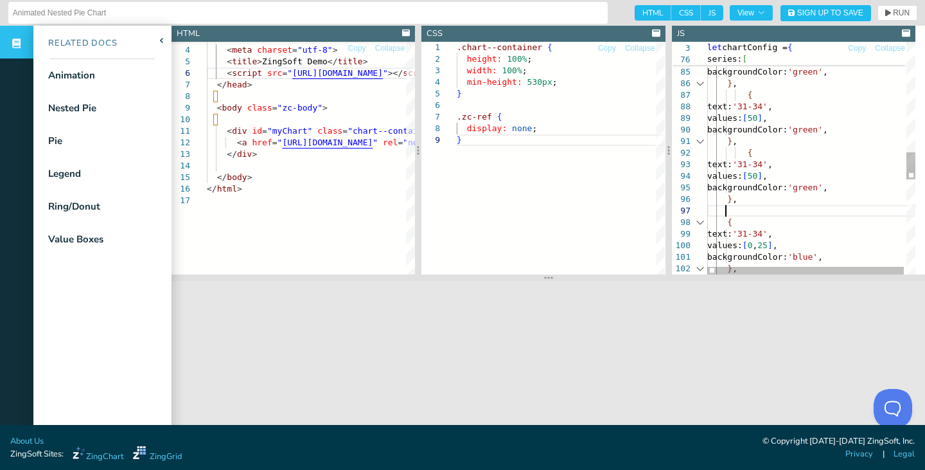
scroll to position [70, 17]
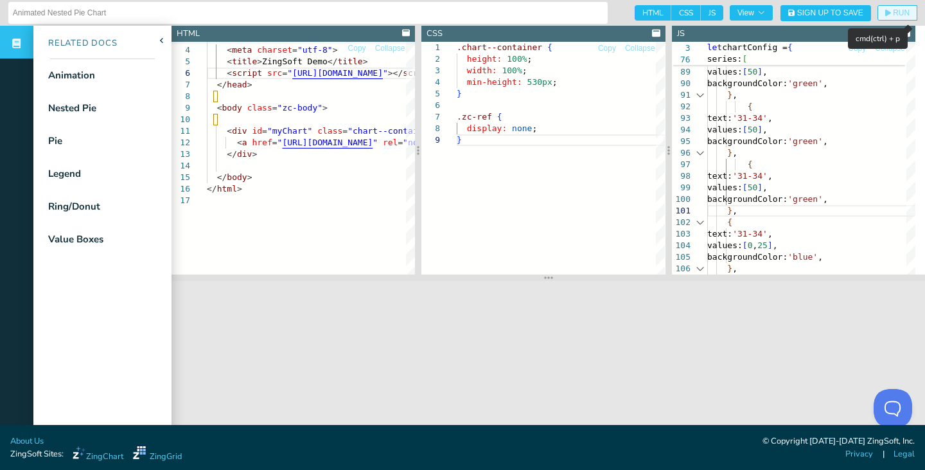
click at [893, 15] on span "RUN" at bounding box center [901, 13] width 17 height 8
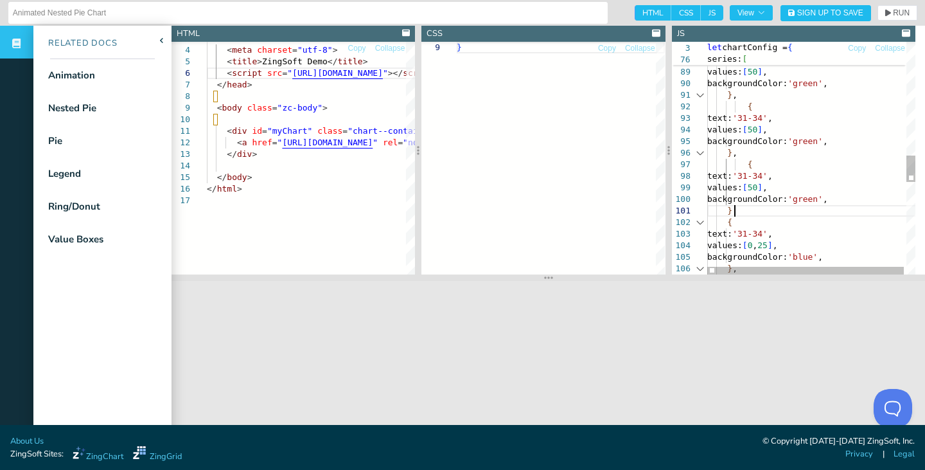
scroll to position [70, 26]
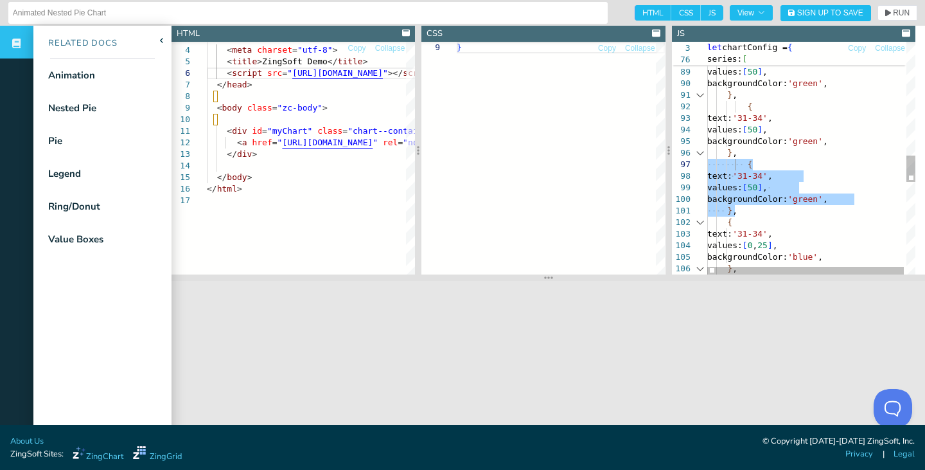
drag, startPoint x: 736, startPoint y: 212, endPoint x: 688, endPoint y: 159, distance: 71.4
click at [707, 159] on div "{ } , { text: '31-34' , values: [ 50 ] , backgroundColor: 'green' , } , { text:…" at bounding box center [812, 66] width 211 height 2037
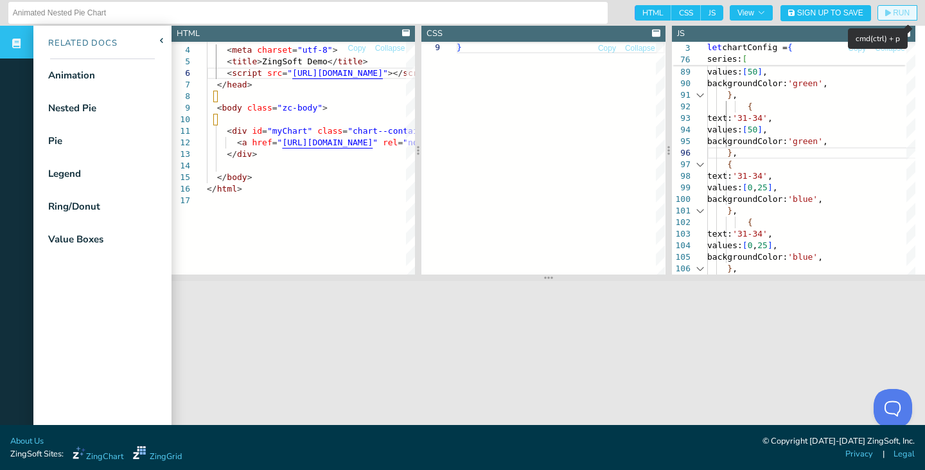
click at [885, 12] on span "RUN" at bounding box center [897, 13] width 24 height 8
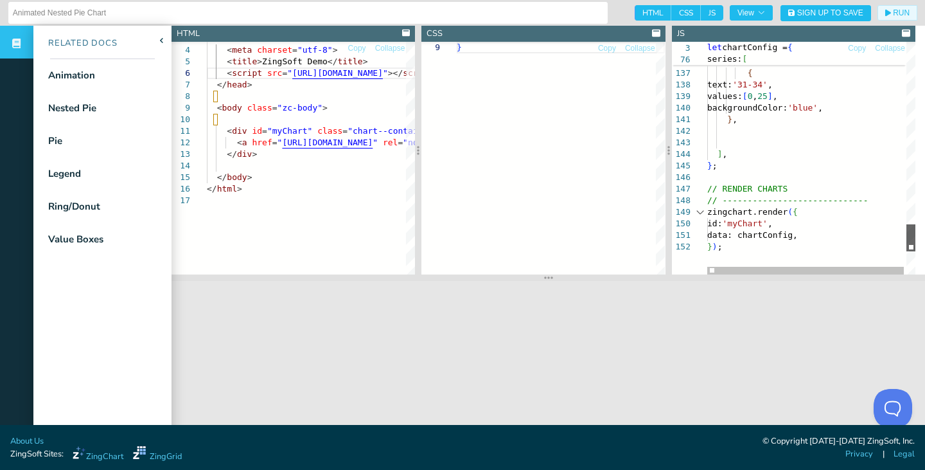
click at [907, 247] on div at bounding box center [911, 237] width 9 height 27
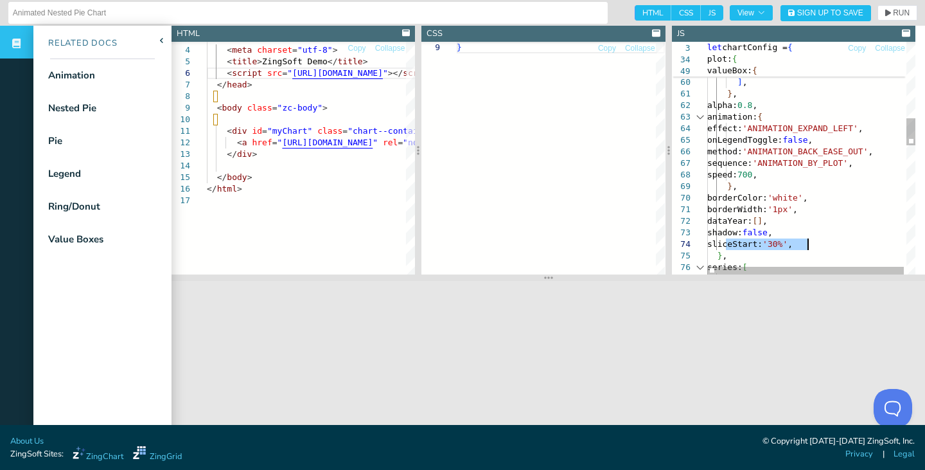
drag, startPoint x: 727, startPoint y: 247, endPoint x: 815, endPoint y: 241, distance: 88.3
click at [815, 241] on div "series: [ { shadow: false , sliceStart: '30%' , } , borderColor: 'white' , bord…" at bounding box center [812, 383] width 211 height 1979
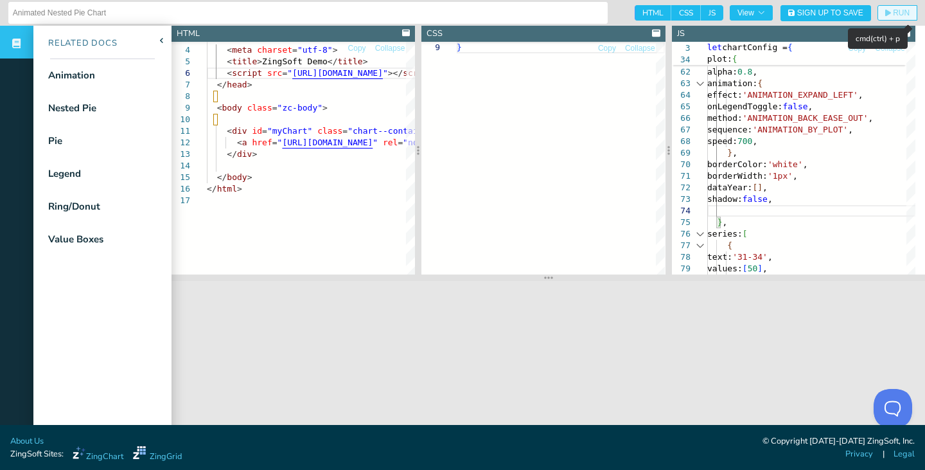
click at [885, 13] on icon "button" at bounding box center [888, 13] width 6 height 7
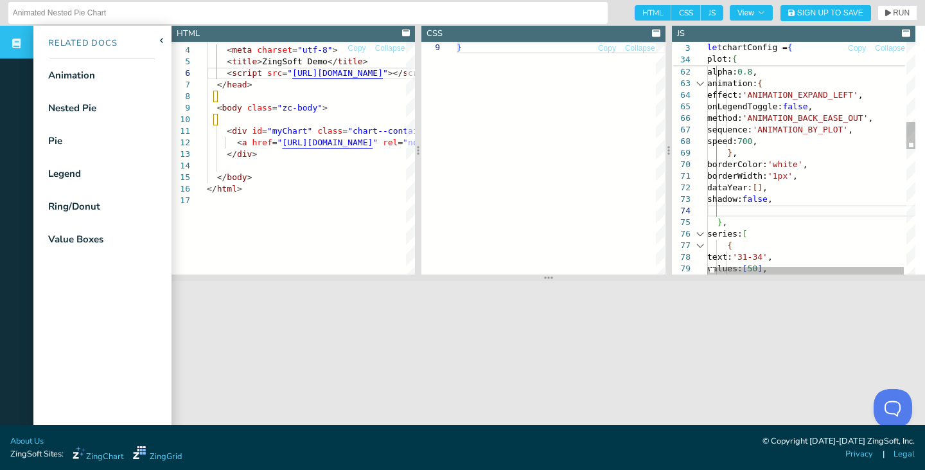
scroll to position [70, 17]
click at [798, 161] on div "series: [ { shadow: false , } , borderColor: 'white' , borderWidth: '1px' , dat…" at bounding box center [812, 350] width 211 height 1979
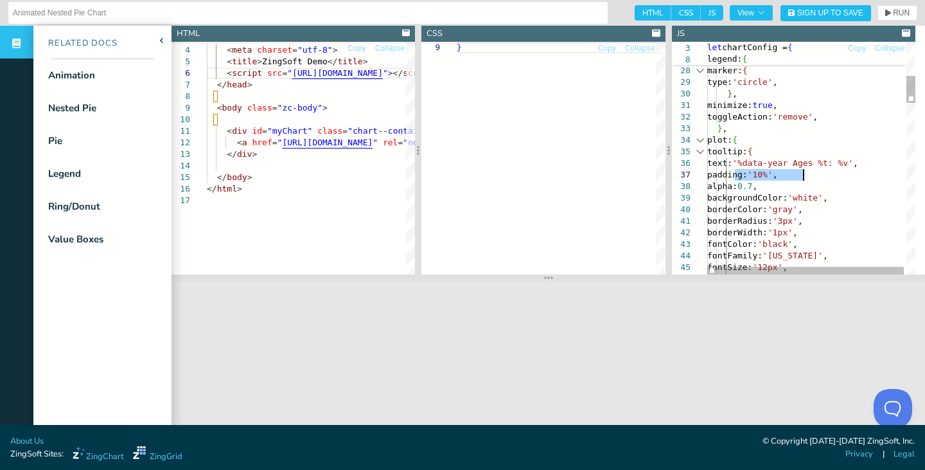
drag, startPoint x: 736, startPoint y: 174, endPoint x: 807, endPoint y: 177, distance: 71.4
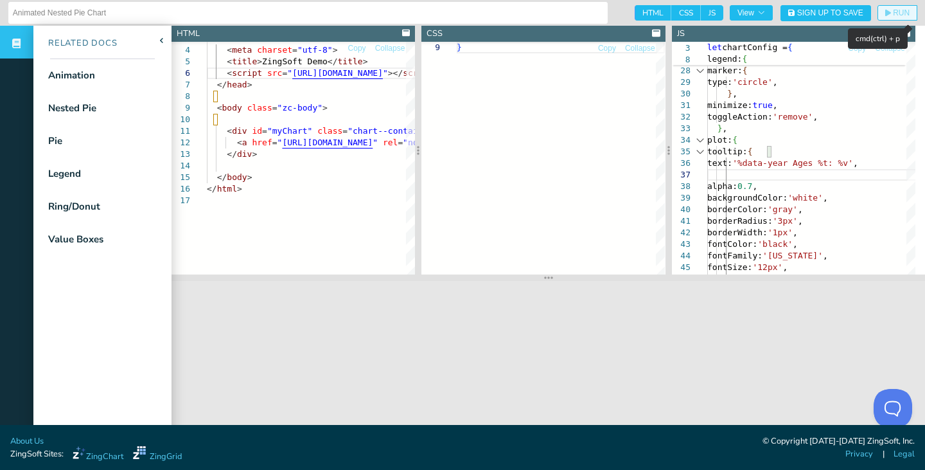
click at [878, 11] on button "RUN" at bounding box center [898, 12] width 40 height 15
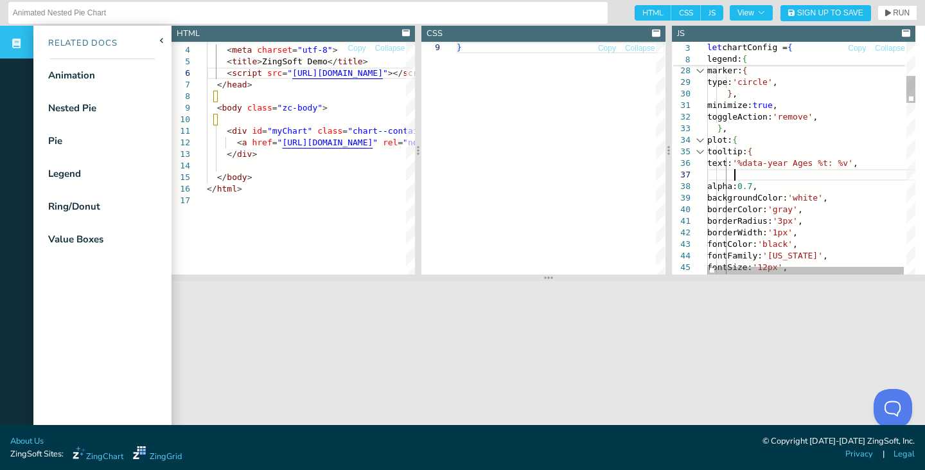
scroll to position [70, 26]
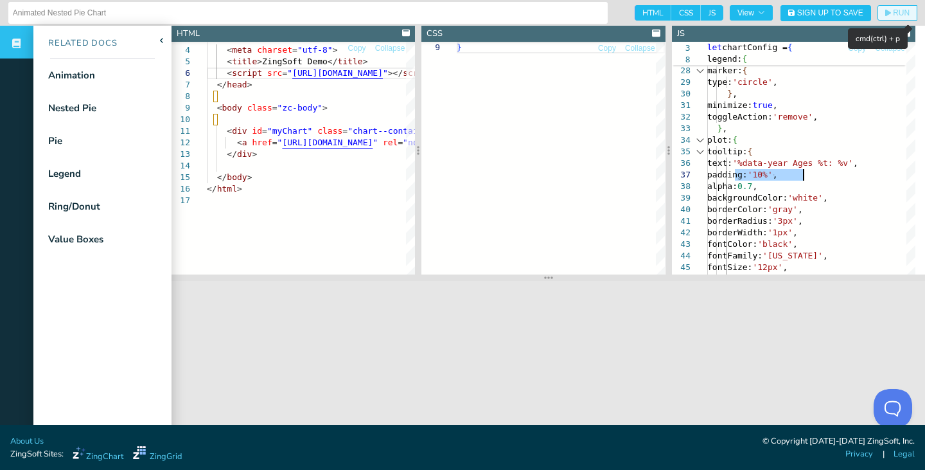
click at [878, 12] on button "RUN" at bounding box center [898, 12] width 40 height 15
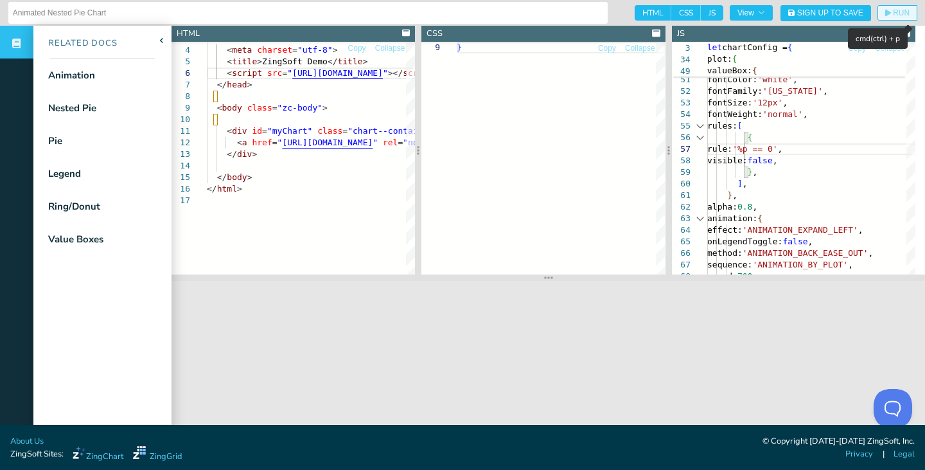
click at [898, 16] on span "RUN" at bounding box center [901, 13] width 17 height 8
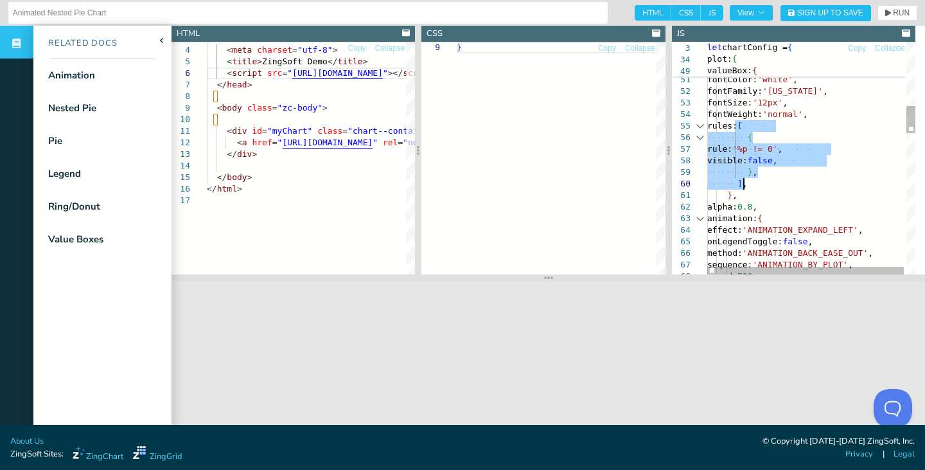
drag, startPoint x: 735, startPoint y: 129, endPoint x: 745, endPoint y: 181, distance: 53.7
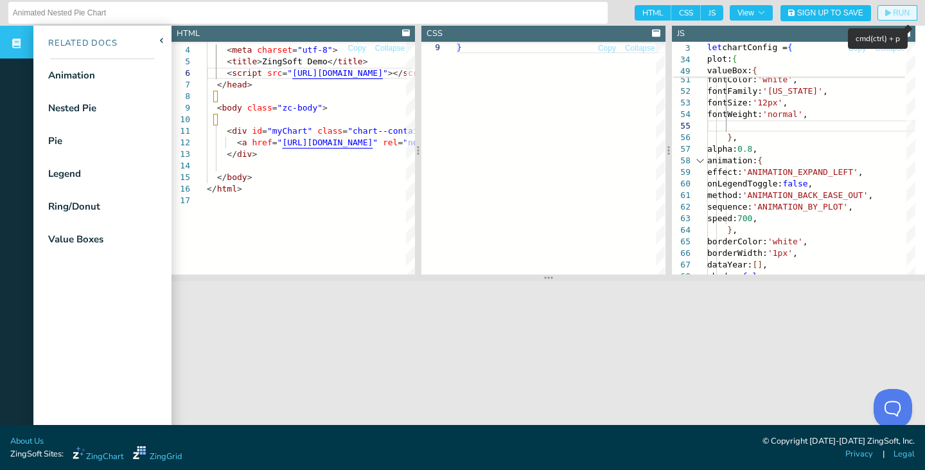
click at [878, 12] on button "RUN" at bounding box center [898, 12] width 40 height 15
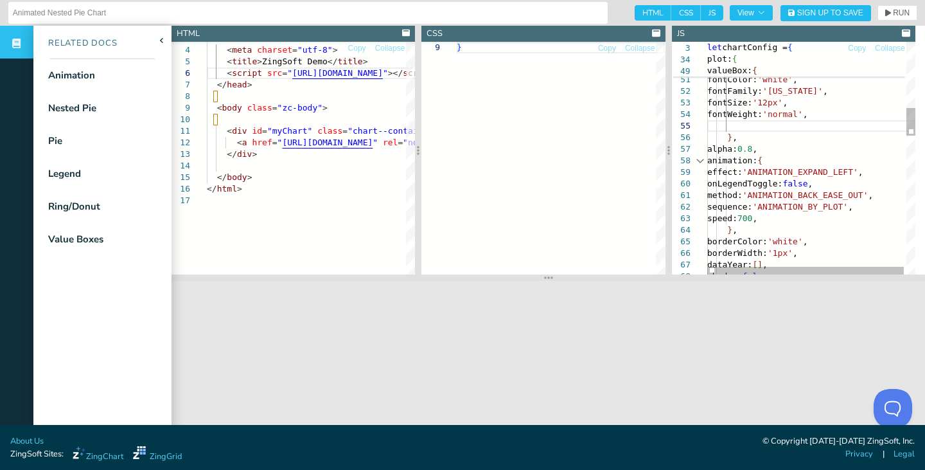
scroll to position [70, 26]
click at [783, 138] on div "fontSize: '12px' , fontWeight: 'normal' , } , alpha: 0.8 , animation: { effect:…" at bounding box center [812, 456] width 211 height 1921
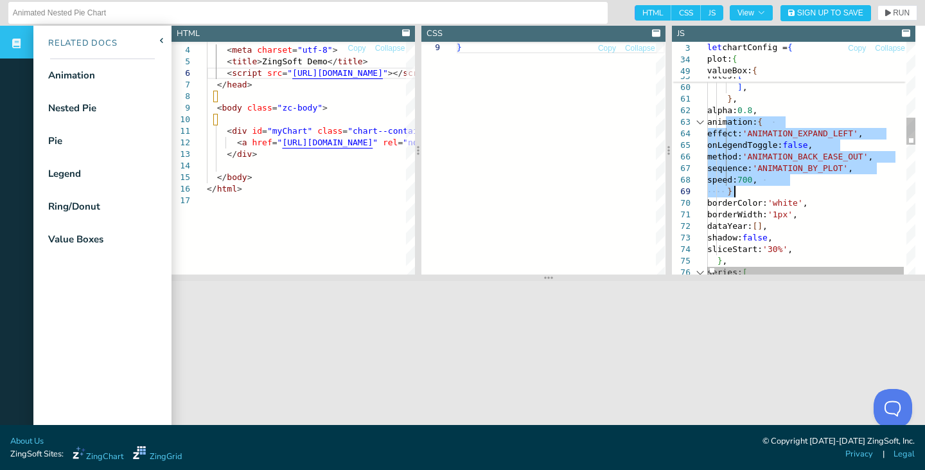
drag, startPoint x: 724, startPoint y: 122, endPoint x: 746, endPoint y: 191, distance: 72.3
click at [746, 191] on div "} , alpha: 0.8 , animation: { effect: 'ANIMATION_EXPAND_LEFT' , onLegendToggle:…" at bounding box center [812, 388] width 211 height 1979
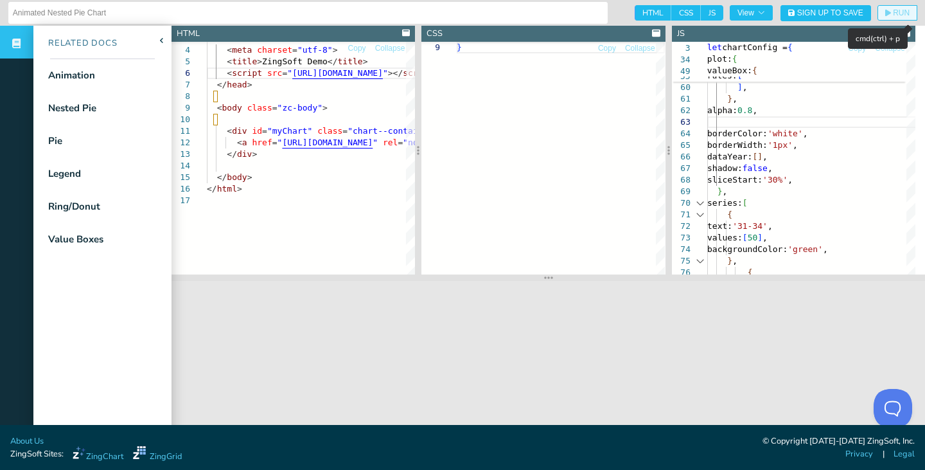
click at [885, 14] on icon "button" at bounding box center [888, 13] width 6 height 8
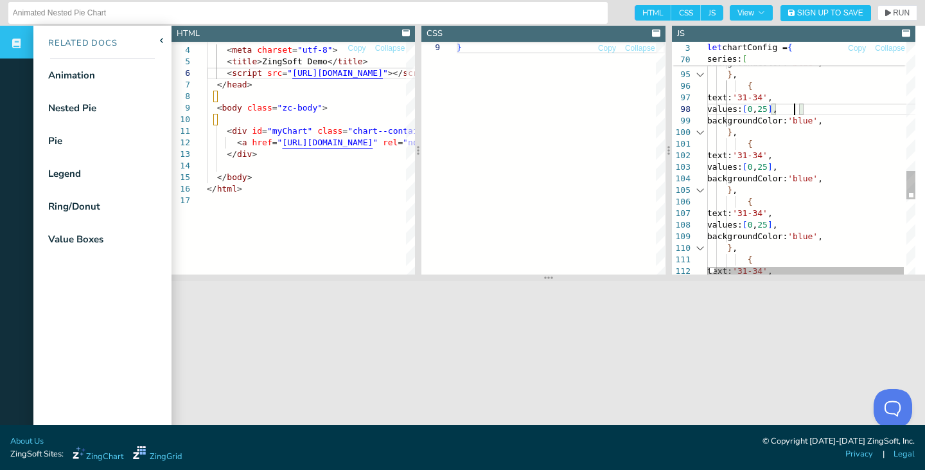
scroll to position [70, 17]
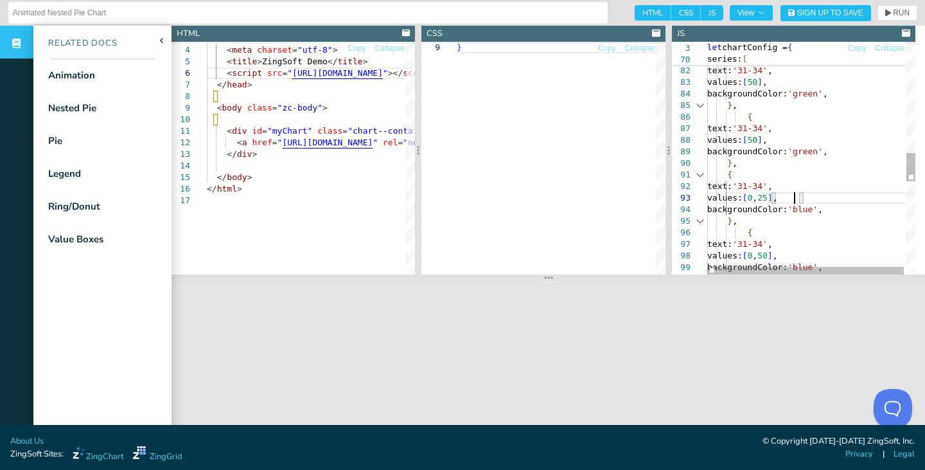
click at [793, 198] on div "values: [ 0 , 25 ] , backgroundColor: 'blue' , } , { text: '31-34' , values: [ …" at bounding box center [812, 83] width 211 height 1910
click at [793, 197] on div "values: [ 0 , 25 ] , backgroundColor: 'blue' , } , { text: '31-34' , values: [ …" at bounding box center [812, 83] width 211 height 1910
drag, startPoint x: 790, startPoint y: 197, endPoint x: 806, endPoint y: 198, distance: 16.1
click at [806, 198] on div "values: [ 0 , 2505 ] , backgroundColor: 'blue' , } , { text: '31-34' , values: …" at bounding box center [812, 83] width 211 height 1910
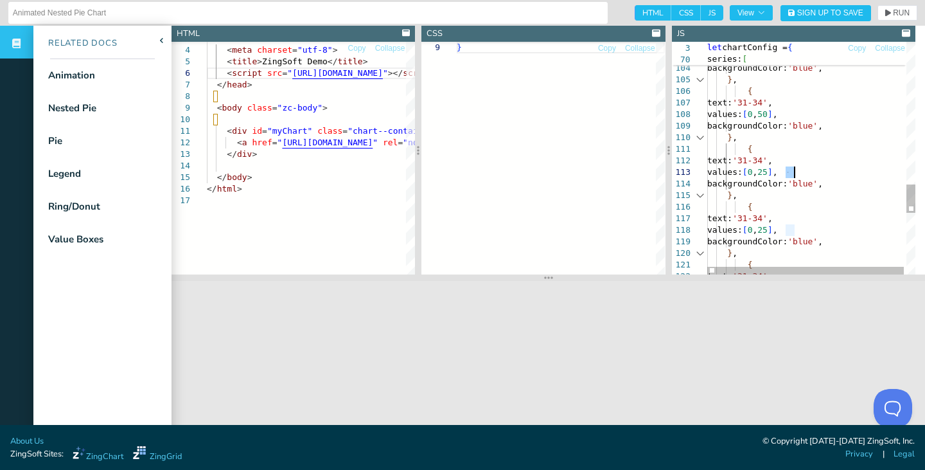
drag, startPoint x: 788, startPoint y: 175, endPoint x: 797, endPoint y: 174, distance: 9.0
drag, startPoint x: 798, startPoint y: 174, endPoint x: 792, endPoint y: 173, distance: 6.5
drag, startPoint x: 790, startPoint y: 227, endPoint x: 797, endPoint y: 227, distance: 7.7
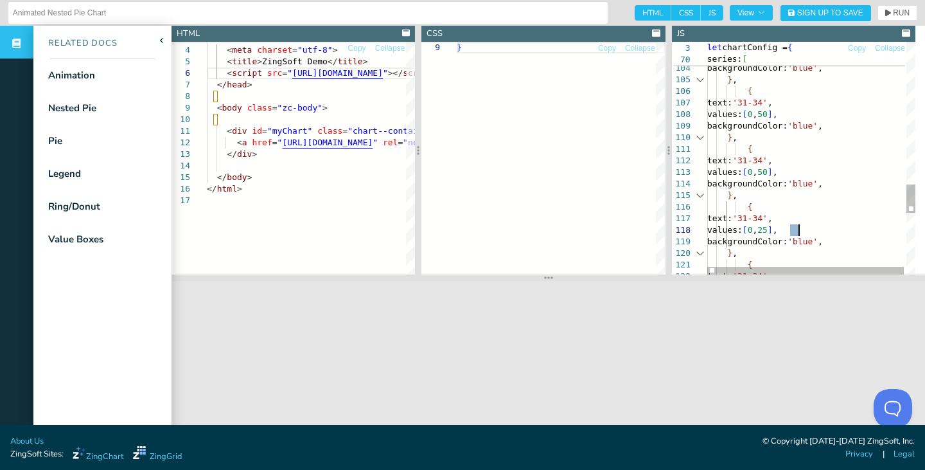
drag, startPoint x: 799, startPoint y: 171, endPoint x: 792, endPoint y: 172, distance: 6.6
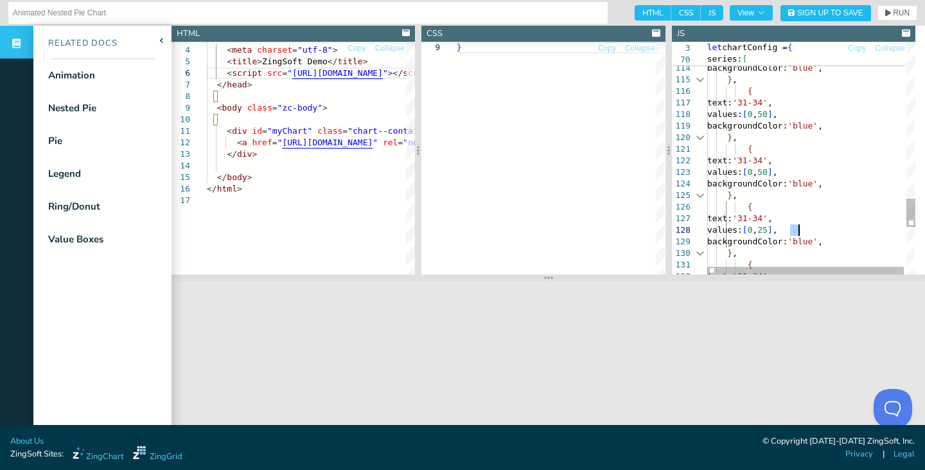
drag, startPoint x: 792, startPoint y: 227, endPoint x: 798, endPoint y: 226, distance: 6.6
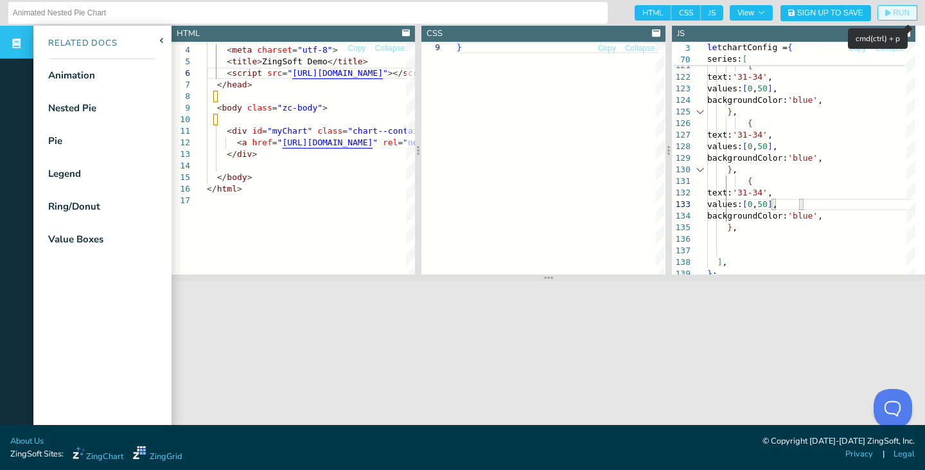
click at [885, 15] on span "RUN" at bounding box center [897, 13] width 24 height 8
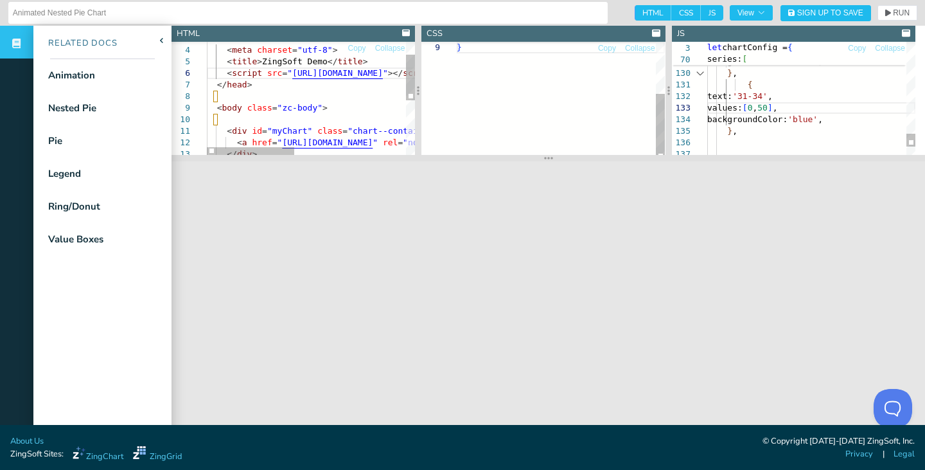
drag, startPoint x: 603, startPoint y: 277, endPoint x: 616, endPoint y: 121, distance: 156.6
click at [616, 155] on section at bounding box center [549, 158] width 754 height 6
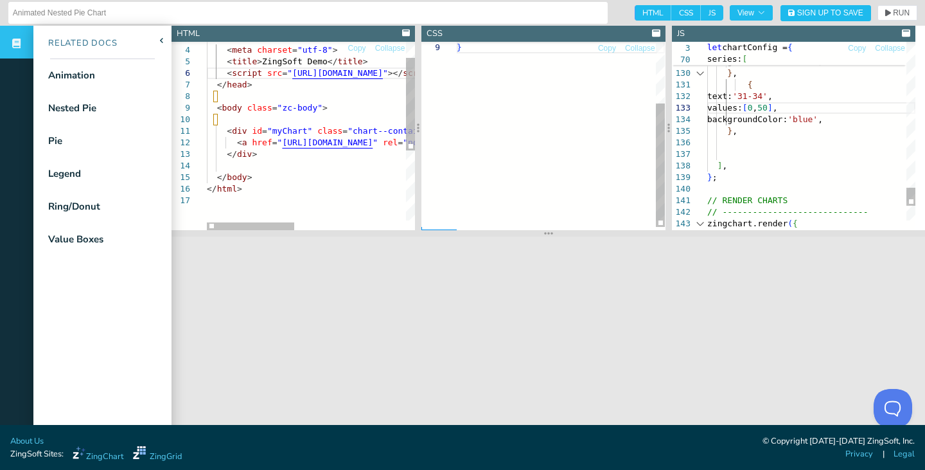
drag, startPoint x: 758, startPoint y: 121, endPoint x: 758, endPoint y: 255, distance: 133.7
click at [758, 236] on section at bounding box center [549, 233] width 754 height 6
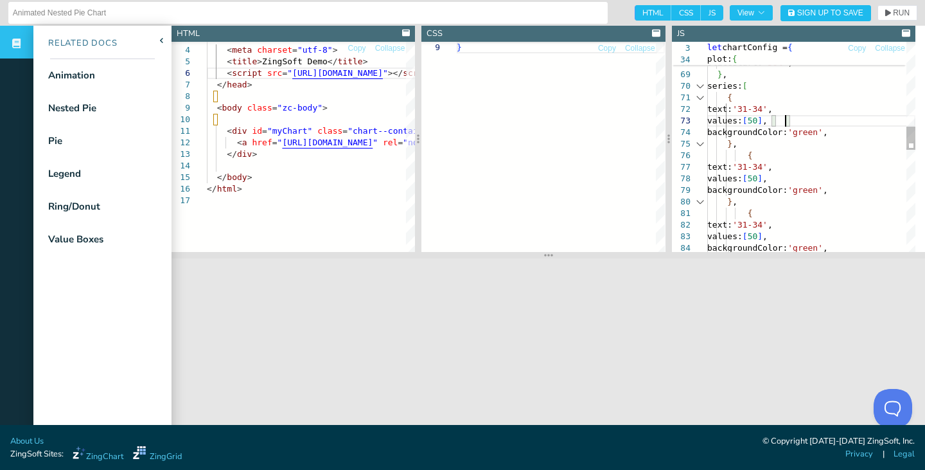
click at [783, 125] on div "dataYear: [ ] , shadow: false , sliceStart: '30%' , } , series: [ { text: '31-3…" at bounding box center [811, 225] width 208 height 1887
drag, startPoint x: 783, startPoint y: 121, endPoint x: 799, endPoint y: 121, distance: 15.4
click at [799, 121] on div "dataYear: [ ] , shadow: false , sliceStart: '30%' , } , series: [ { text: '31-3…" at bounding box center [811, 225] width 208 height 1887
click at [783, 183] on div "dataYear: [ ] , shadow: false , sliceStart: '30%' , } , series: [ { text: '31-3…" at bounding box center [811, 225] width 208 height 1887
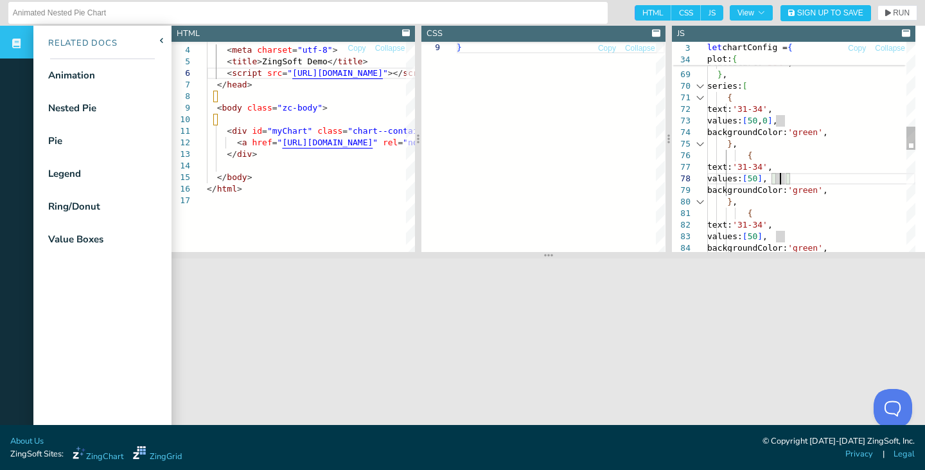
click at [784, 179] on div "dataYear: [ ] , shadow: false , sliceStart: '30%' , } , series: [ { text: '31-3…" at bounding box center [811, 225] width 208 height 1887
click at [783, 233] on div "dataYear: [ ] , shadow: false , sliceStart: '30%' , } , series: [ { text: '31-3…" at bounding box center [811, 225] width 208 height 1887
click at [785, 233] on div "dataYear: [ ] , shadow: false , sliceStart: '30%' , } , series: [ { text: '31-3…" at bounding box center [811, 225] width 208 height 1887
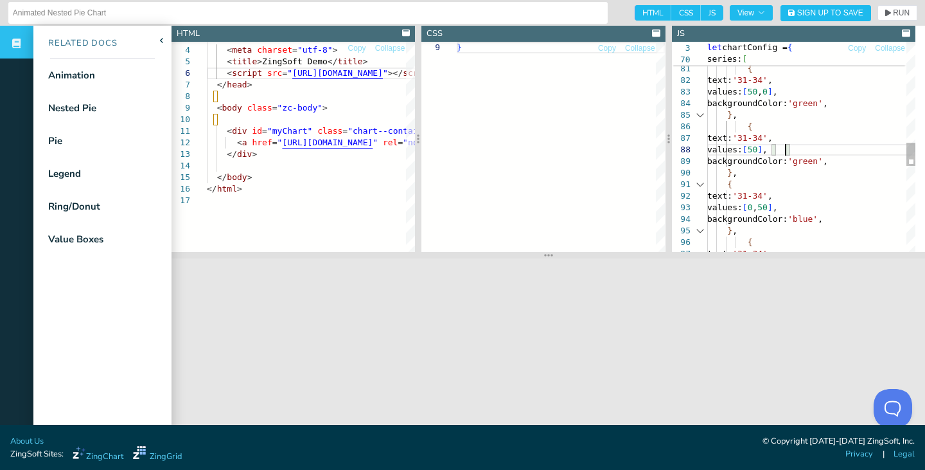
click at [785, 146] on div "backgroundColor: 'green' , } , { text: '31-34' , values: [ 50 , 0 ] , backgroun…" at bounding box center [811, 81] width 208 height 1887
click at [878, 17] on button "RUN" at bounding box center [898, 12] width 40 height 15
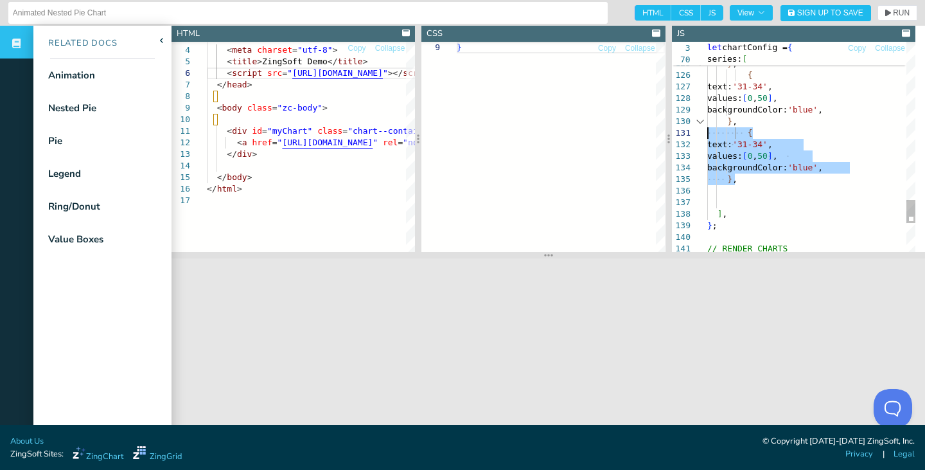
drag, startPoint x: 745, startPoint y: 179, endPoint x: 680, endPoint y: 135, distance: 78.6
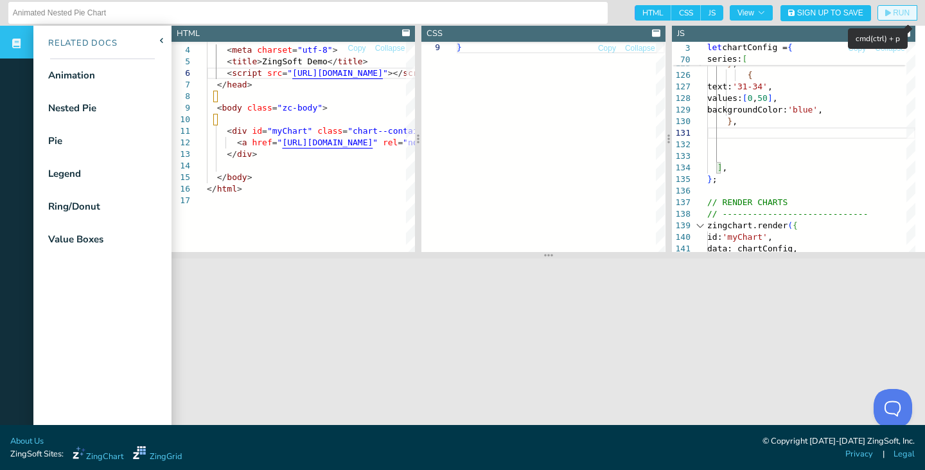
click at [893, 13] on span "RUN" at bounding box center [901, 13] width 17 height 8
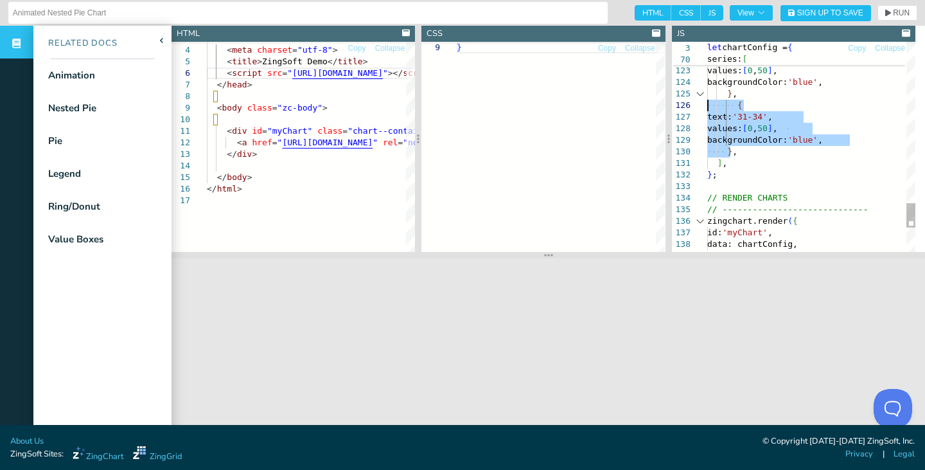
drag, startPoint x: 733, startPoint y: 155, endPoint x: 675, endPoint y: 109, distance: 73.6
drag, startPoint x: 736, startPoint y: 151, endPoint x: 661, endPoint y: 110, distance: 86.3
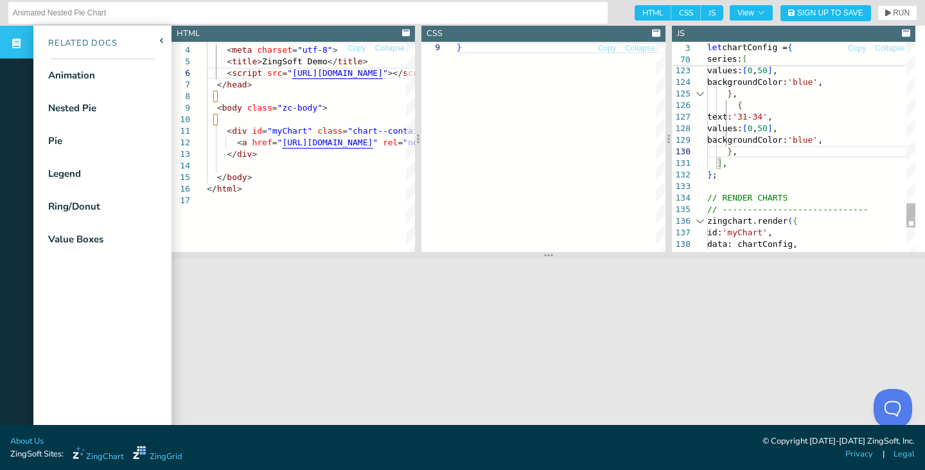
scroll to position [10, 17]
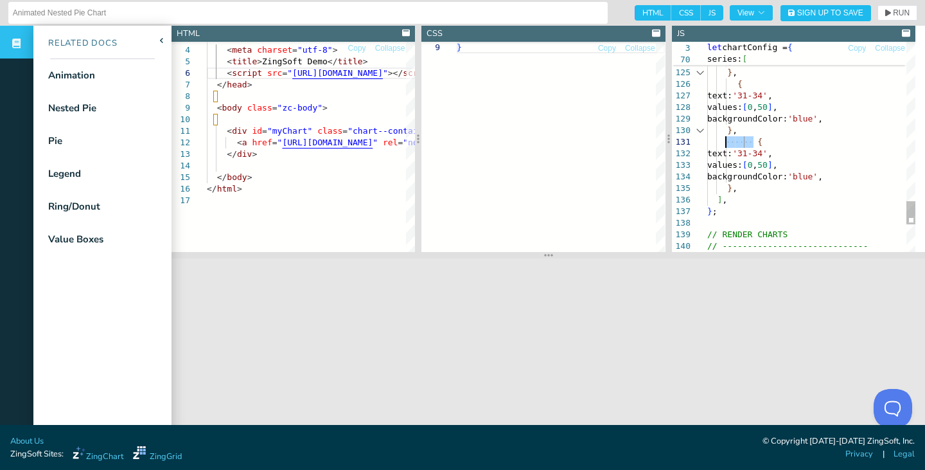
drag, startPoint x: 754, startPoint y: 142, endPoint x: 727, endPoint y: 145, distance: 26.5
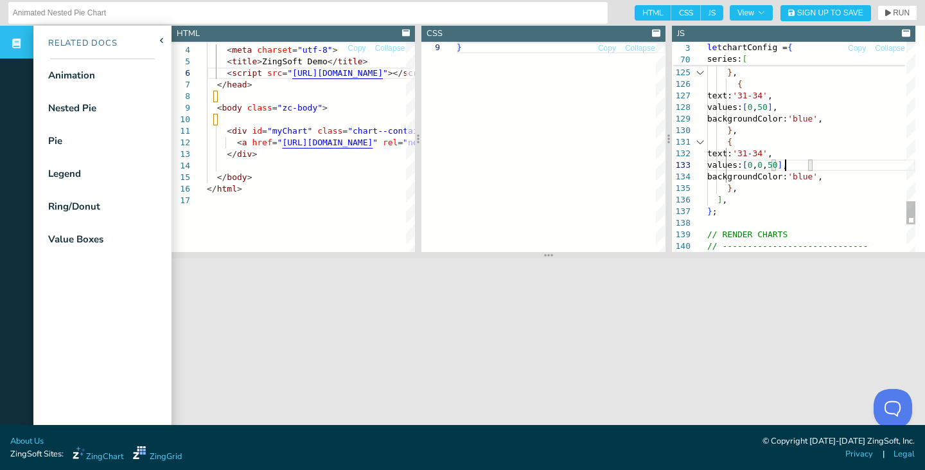
scroll to position [24, 82]
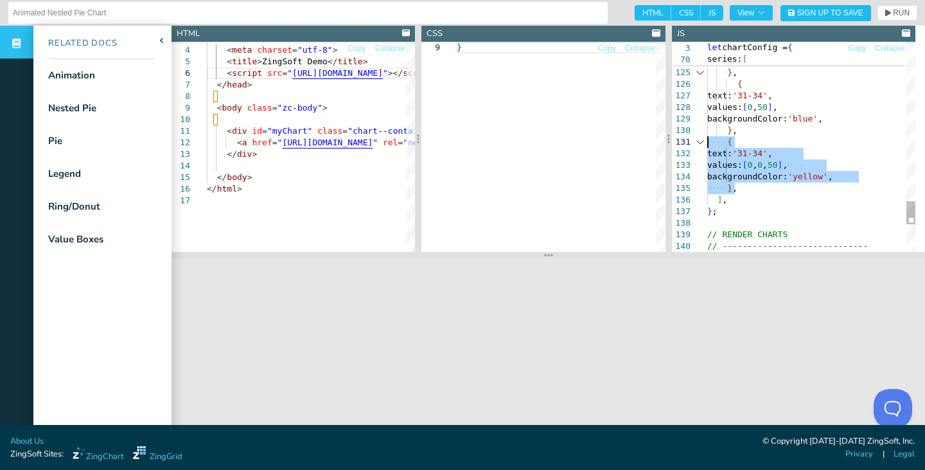
drag, startPoint x: 735, startPoint y: 187, endPoint x: 682, endPoint y: 137, distance: 72.7
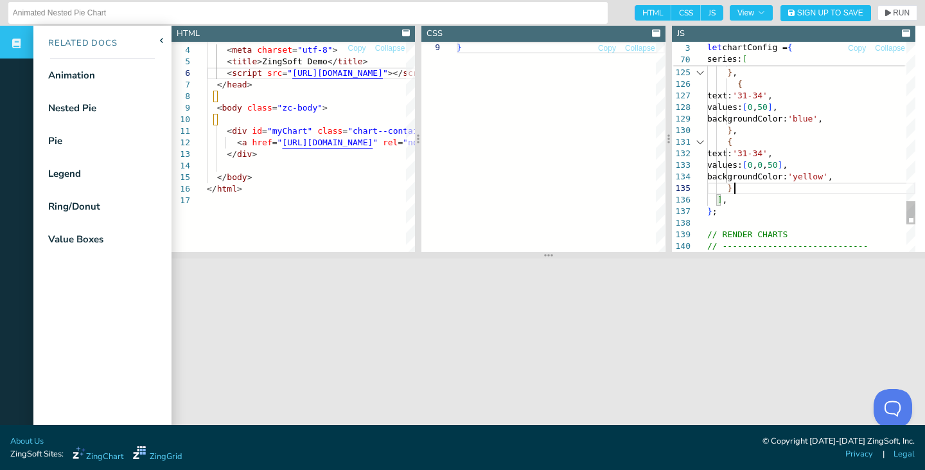
click at [885, 15] on span "RUN" at bounding box center [897, 13] width 24 height 8
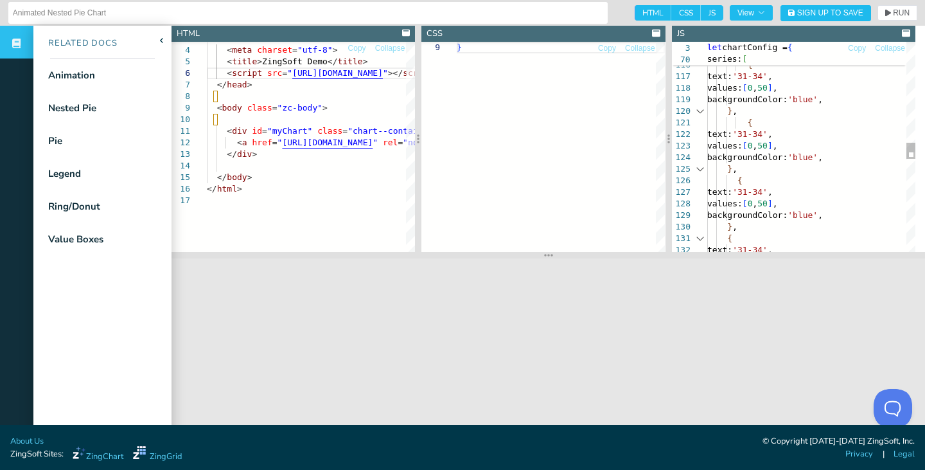
click at [798, 145] on div "} , { text: '31-34' , text: '31-34' , values: [ 0 , 50 ] , backgroundColor: 'bl…" at bounding box center [811, 95] width 208 height 2732
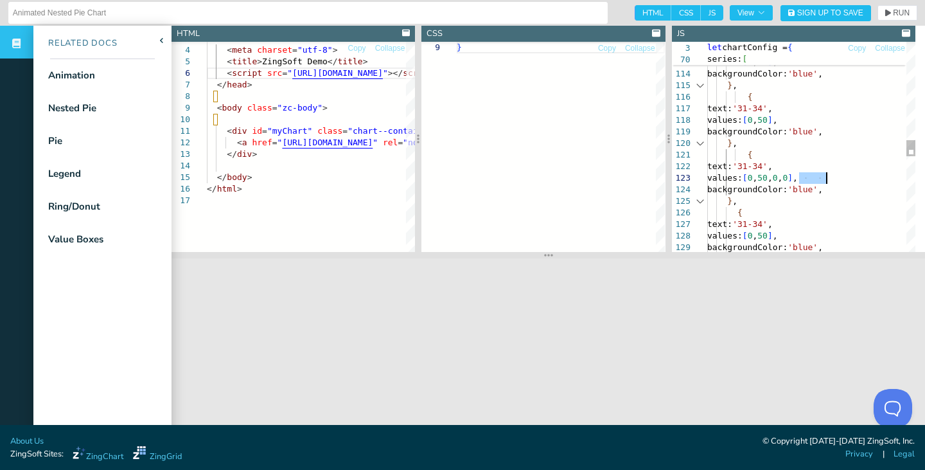
drag, startPoint x: 798, startPoint y: 178, endPoint x: 825, endPoint y: 178, distance: 27.0
click at [825, 178] on div "} , { text: '31-34' , text: '31-34' , values: [ 0 , 50 , 0 , 0 ] , backgroundCo…" at bounding box center [811, 127] width 208 height 2732
click at [799, 121] on div "} , { text: '31-34' , text: '31-34' , values: [ 0 , 50 , 0 , 0 ] , backgroundCo…" at bounding box center [811, 127] width 208 height 2732
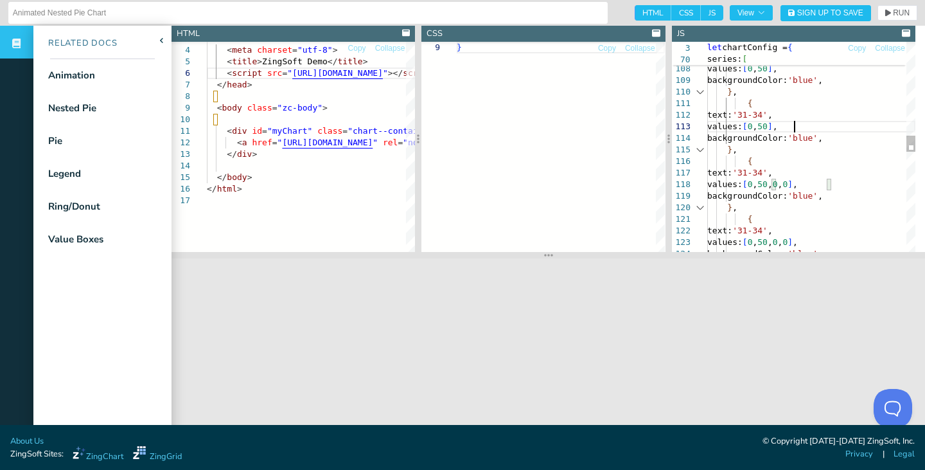
click at [797, 127] on div "text: '31-34' , values: [ 0 , 50 , 0 , 0 ] , backgroundColor: 'blue' , } , { te…" at bounding box center [811, 191] width 208 height 2732
click at [799, 126] on div "text: '31-34' , values: [ 0 , 50 , 0 , 0 ] , backgroundColor: 'blue' , } , { te…" at bounding box center [811, 191] width 208 height 2732
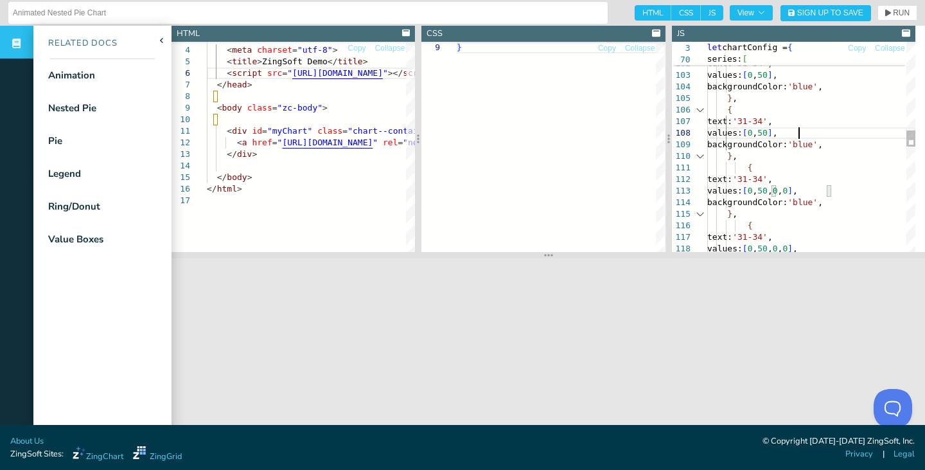
click at [798, 134] on div "text: '31-34' , values: [ 0 , 50 , 0 , 0 ] , backgroundColor: 'blue' , } , { { …" at bounding box center [811, 256] width 208 height 2732
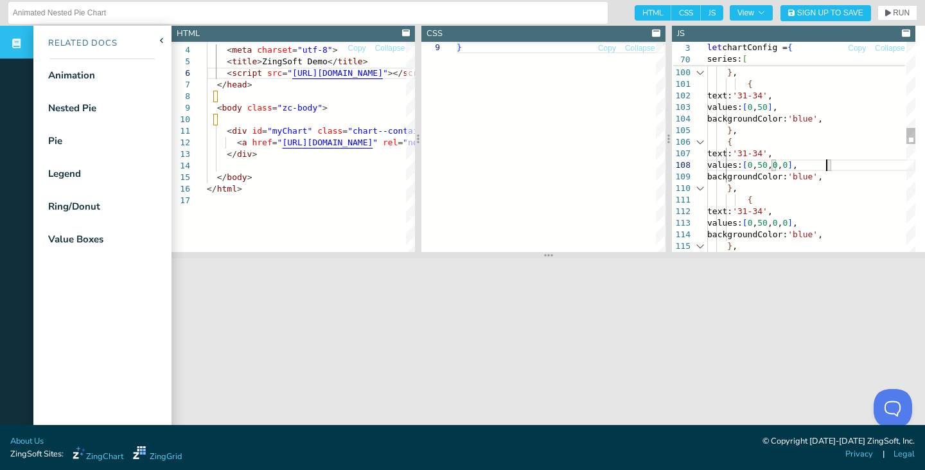
click at [797, 108] on div "backgroundColor: 'blue' , } , { text: '31-34' , values: [ 0 , 50 , 0 , 0 ] , va…" at bounding box center [811, 288] width 208 height 2732
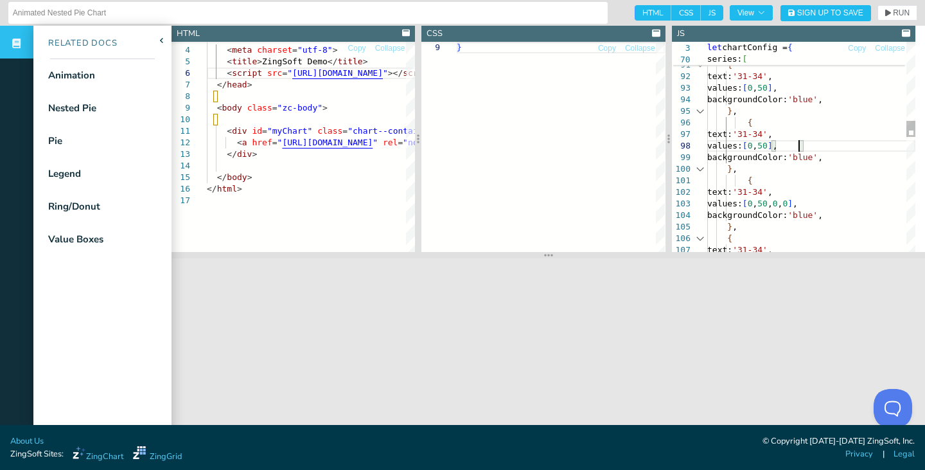
click at [799, 141] on div "{ text: '31-34' , values: [ 0 , 50 , 0 , 0 ] , backgroundColor: 'blue' , } , } …" at bounding box center [811, 384] width 208 height 2732
click at [799, 87] on div "{ text: '31-34' , values: [ 0 , 50 , 0 , 0 ] , backgroundColor: 'blue' , } , } …" at bounding box center [811, 384] width 208 height 2732
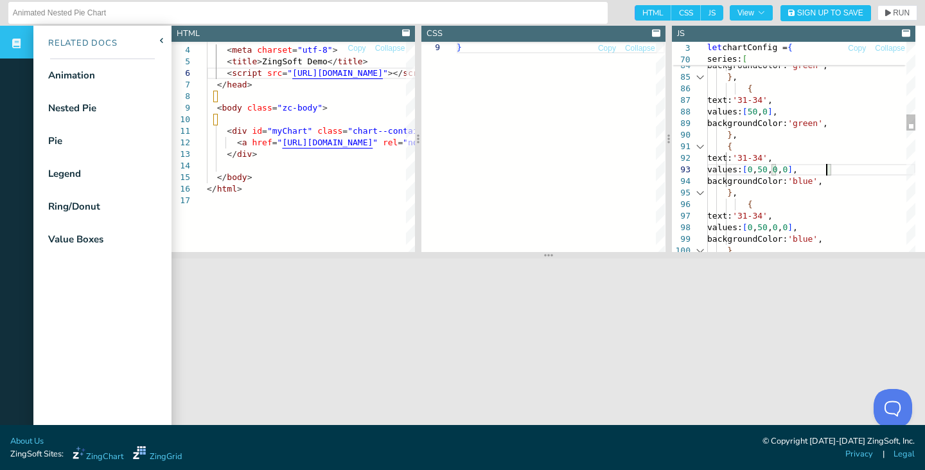
click at [799, 114] on div "} , text: '31-34' , values: [ 0 , 50 , 0 , 0 ] , backgroundColor: 'blue' , } , …" at bounding box center [811, 466] width 208 height 2732
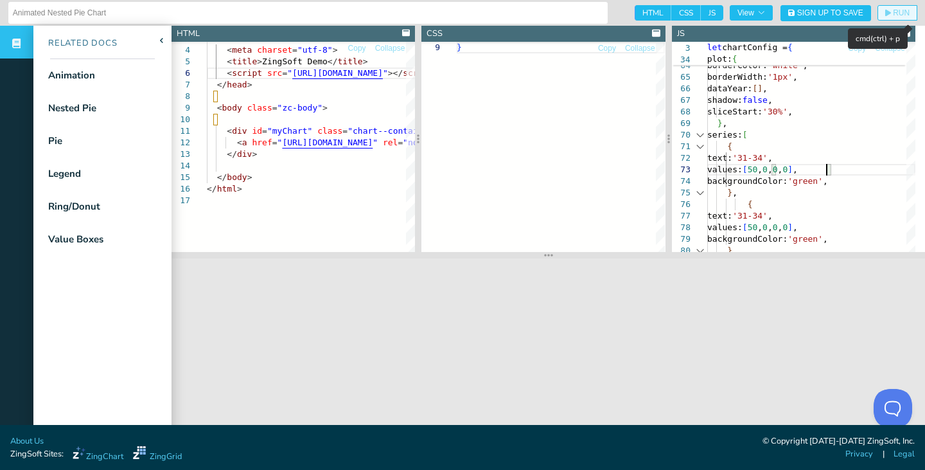
click at [881, 19] on button "RUN" at bounding box center [898, 12] width 40 height 15
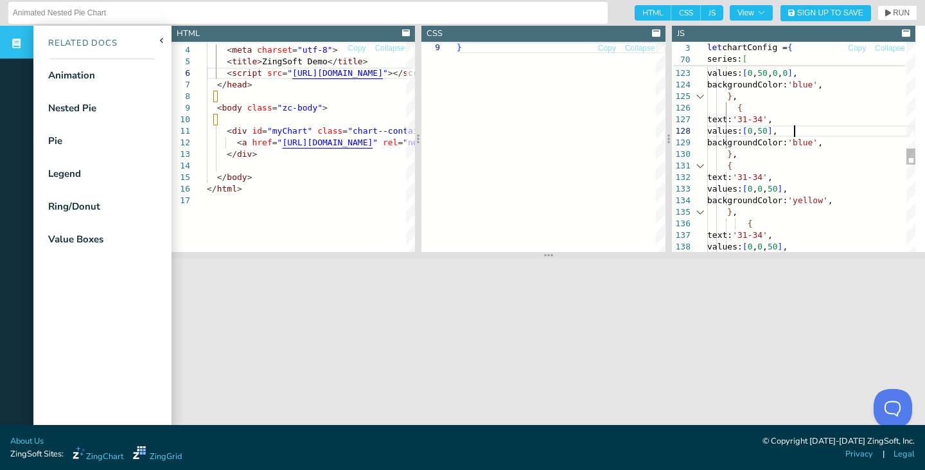
click at [796, 130] on div "} , { text: '31-34' , values: [ 0 , 50 , 0 , 0 ] , backgroundColor: 'blue' , } …" at bounding box center [811, 22] width 208 height 2732
click at [885, 13] on span "RUN" at bounding box center [897, 13] width 24 height 8
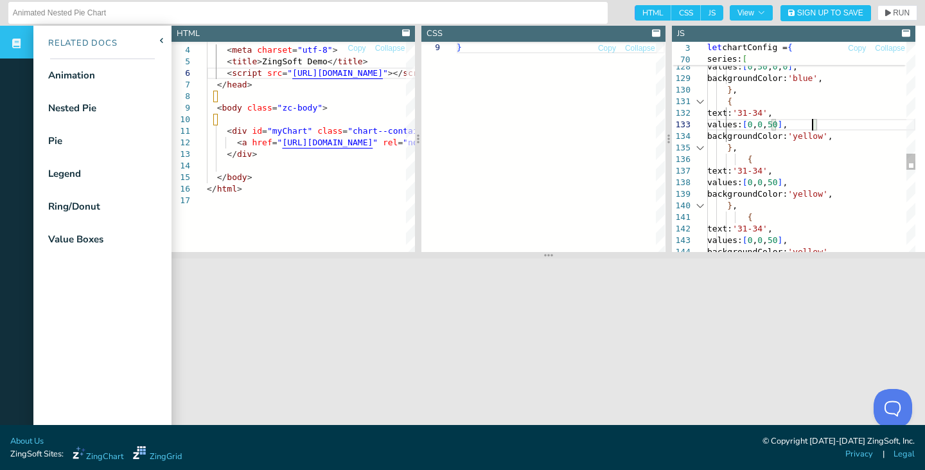
drag, startPoint x: 815, startPoint y: 123, endPoint x: 826, endPoint y: 126, distance: 11.2
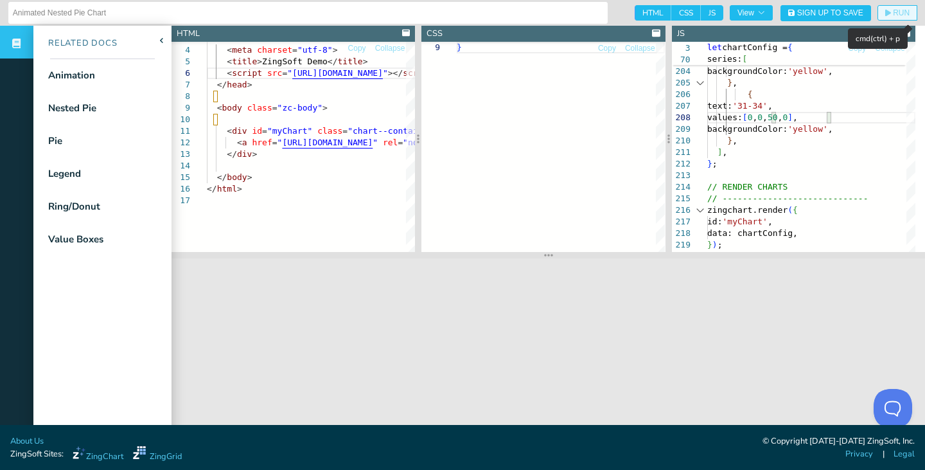
click at [893, 12] on span "RUN" at bounding box center [901, 13] width 17 height 8
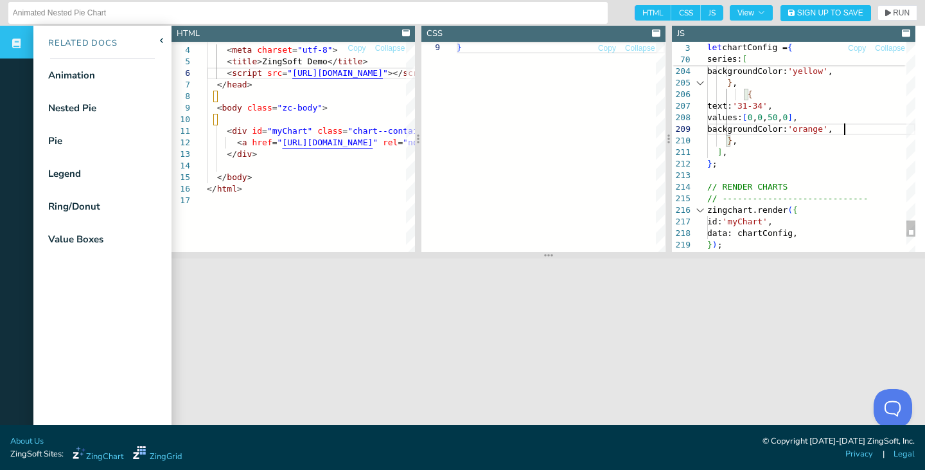
scroll to position [93, 138]
click at [882, 5] on button "RUN" at bounding box center [898, 12] width 40 height 15
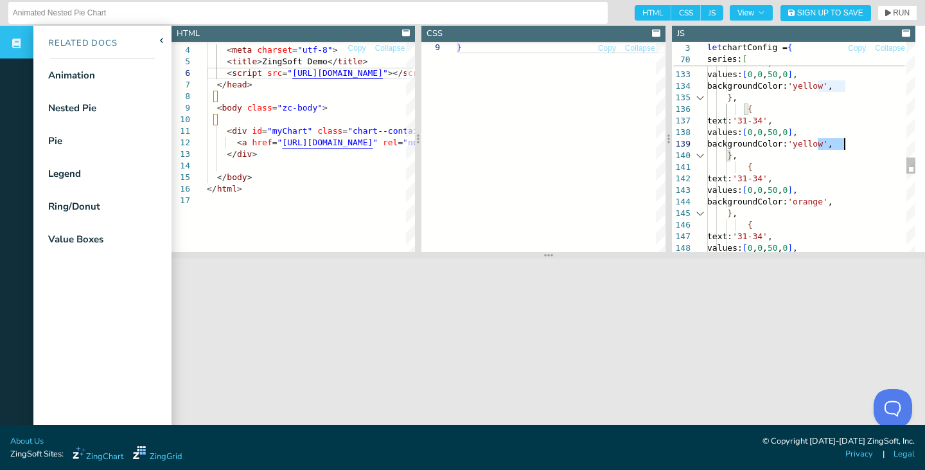
click at [893, 15] on span "RUN" at bounding box center [901, 13] width 17 height 8
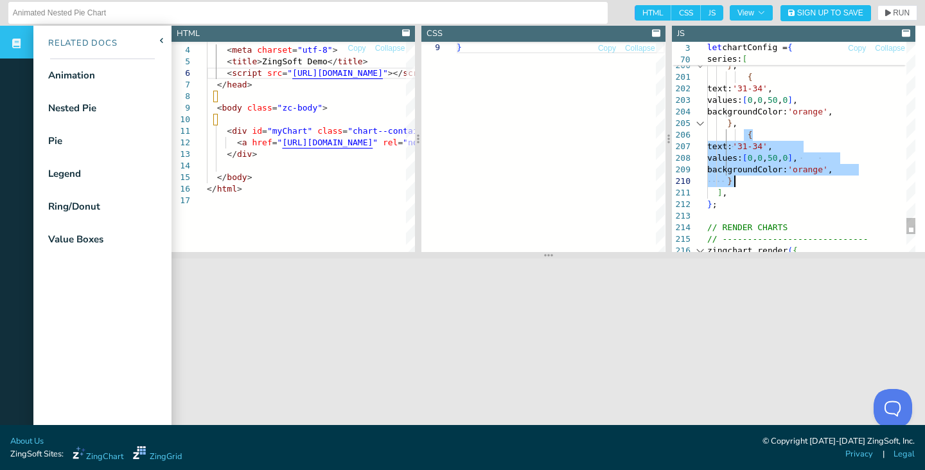
drag, startPoint x: 745, startPoint y: 136, endPoint x: 743, endPoint y: 176, distance: 40.5
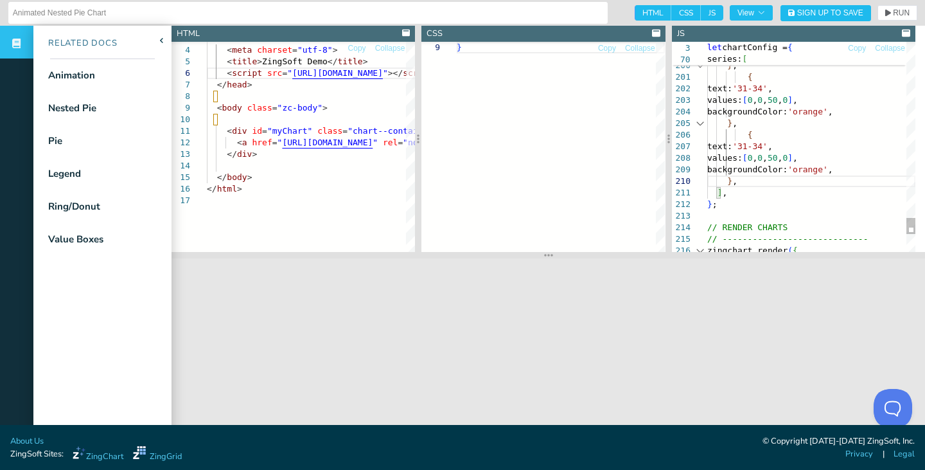
scroll to position [10, 18]
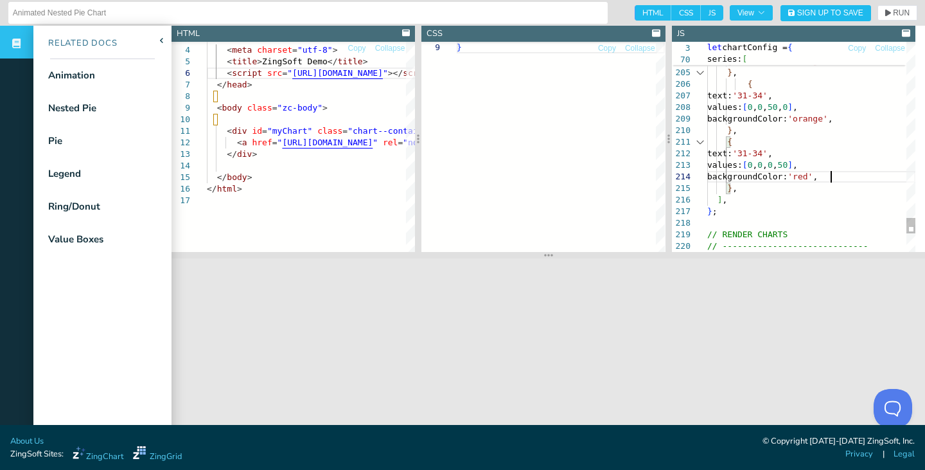
scroll to position [35, 123]
drag, startPoint x: 727, startPoint y: 141, endPoint x: 734, endPoint y: 179, distance: 38.6
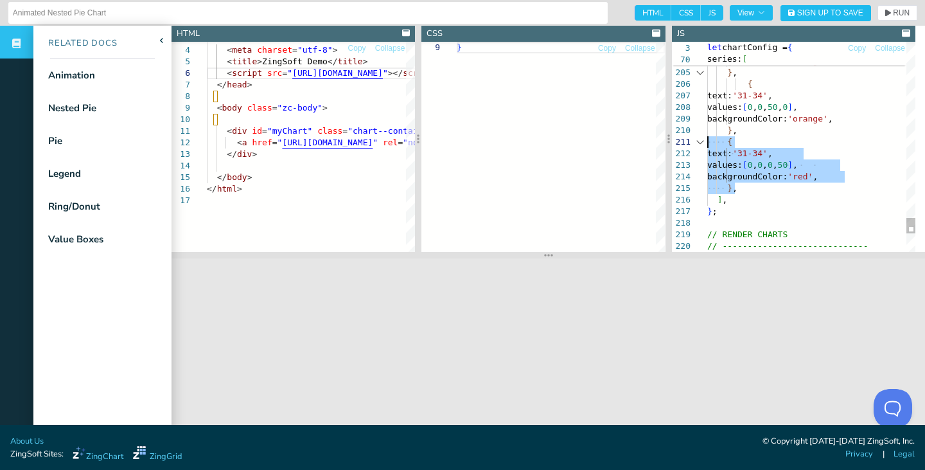
drag, startPoint x: 736, startPoint y: 188, endPoint x: 695, endPoint y: 147, distance: 57.7
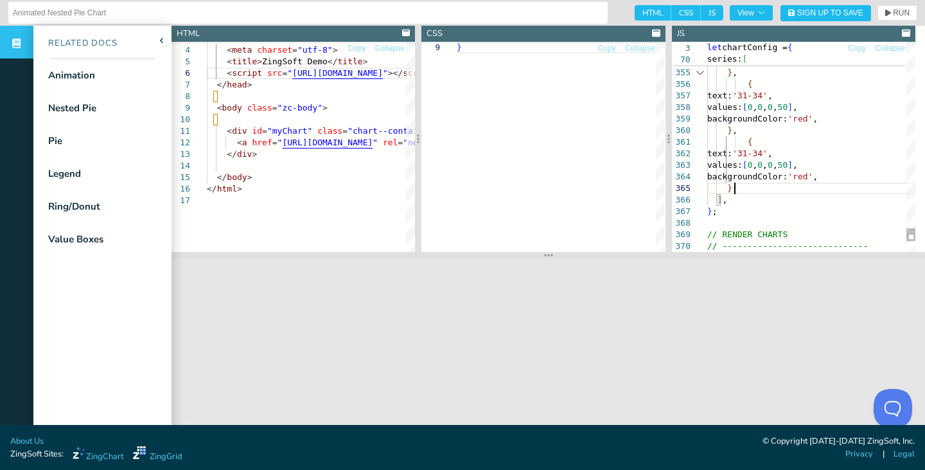
scroll to position [58, 18]
click at [888, 17] on button "RUN" at bounding box center [898, 12] width 40 height 15
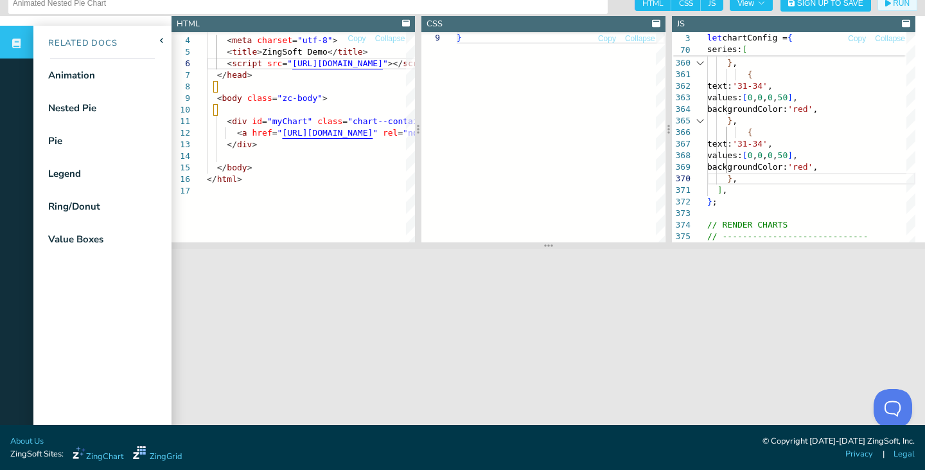
scroll to position [13, 0]
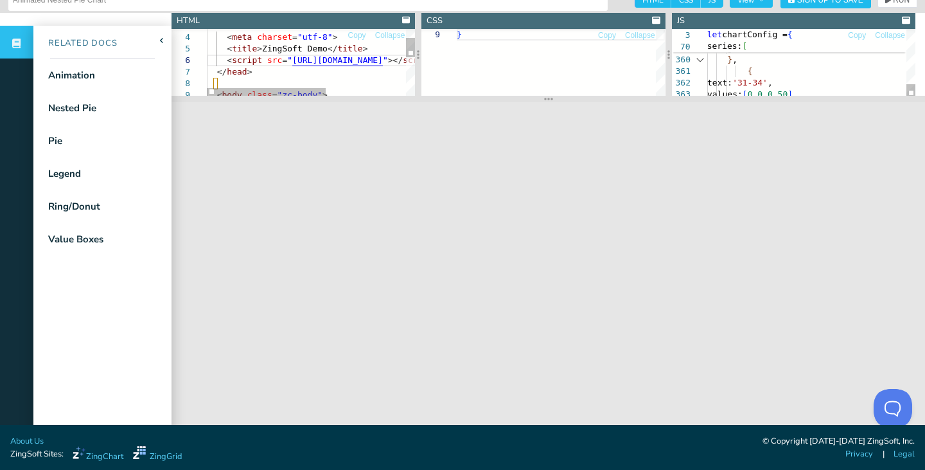
drag, startPoint x: 599, startPoint y: 240, endPoint x: 605, endPoint y: 93, distance: 146.6
click at [605, 96] on section at bounding box center [549, 99] width 754 height 6
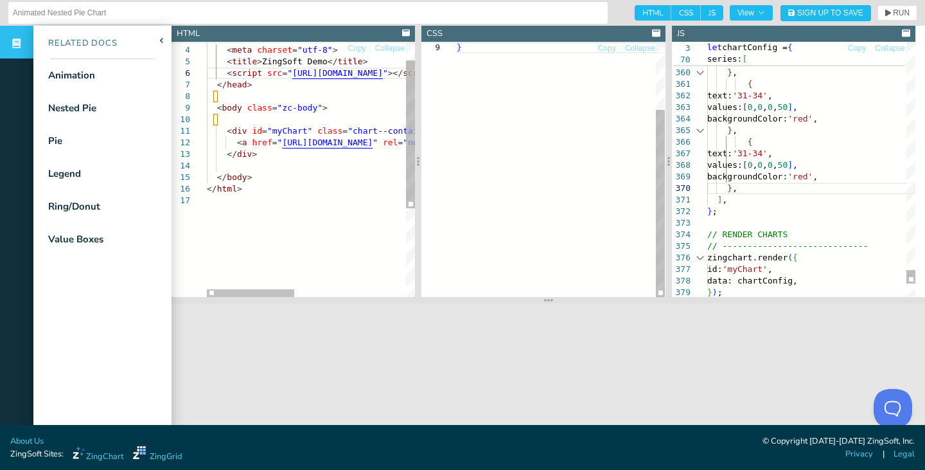
drag, startPoint x: 594, startPoint y: 106, endPoint x: 612, endPoint y: 296, distance: 191.0
click at [612, 297] on section at bounding box center [549, 300] width 754 height 6
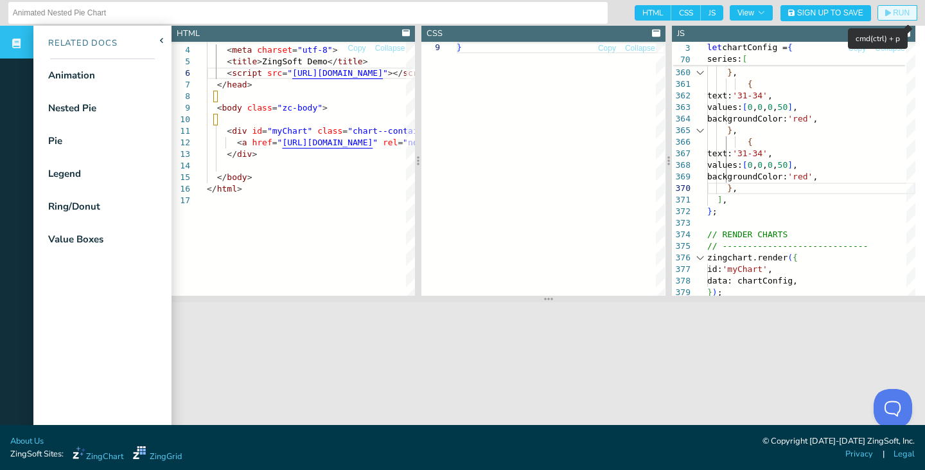
click at [885, 13] on icon "button" at bounding box center [888, 13] width 6 height 7
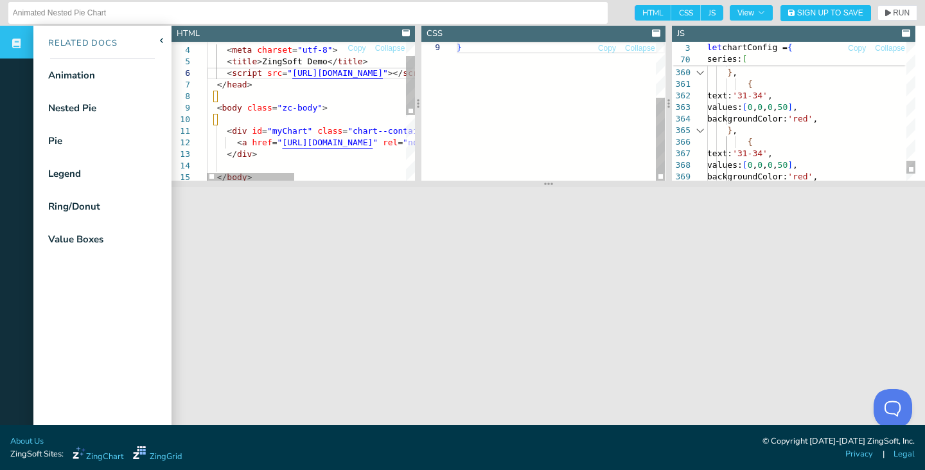
drag, startPoint x: 614, startPoint y: 298, endPoint x: 628, endPoint y: 182, distance: 116.0
click at [628, 182] on section at bounding box center [549, 184] width 754 height 6
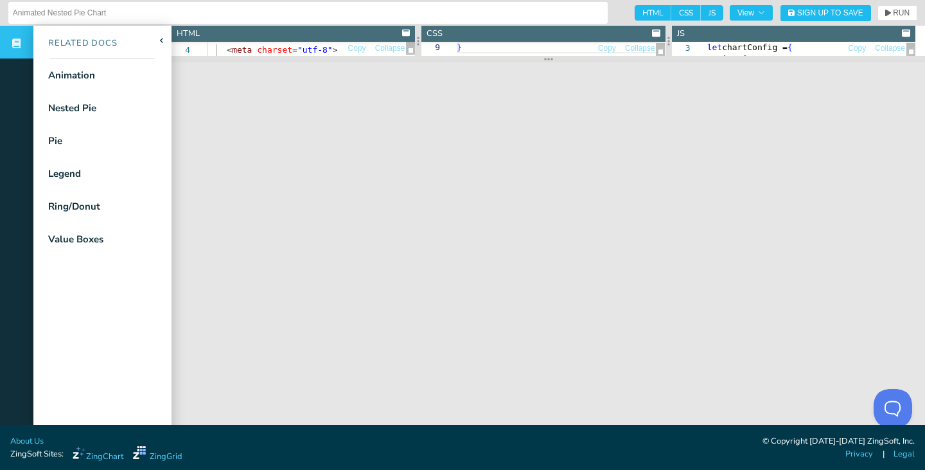
drag, startPoint x: 640, startPoint y: 183, endPoint x: 641, endPoint y: 58, distance: 124.7
click at [641, 58] on section at bounding box center [549, 59] width 754 height 6
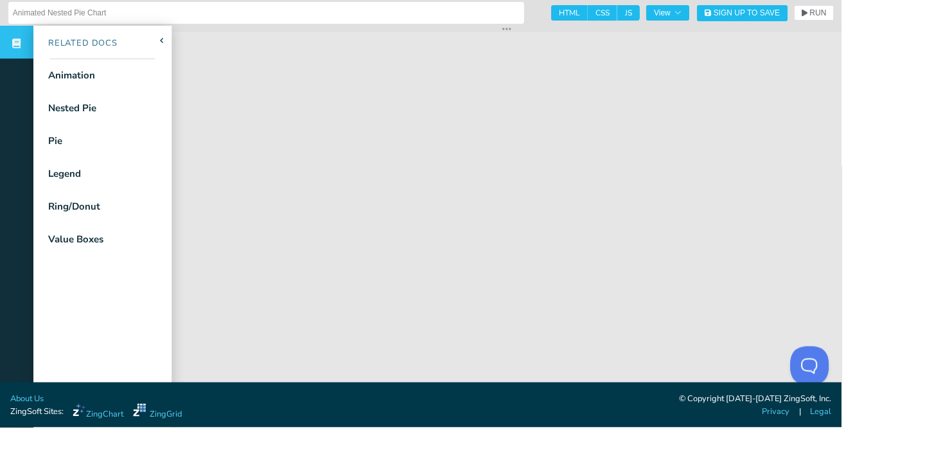
scroll to position [58, 18]
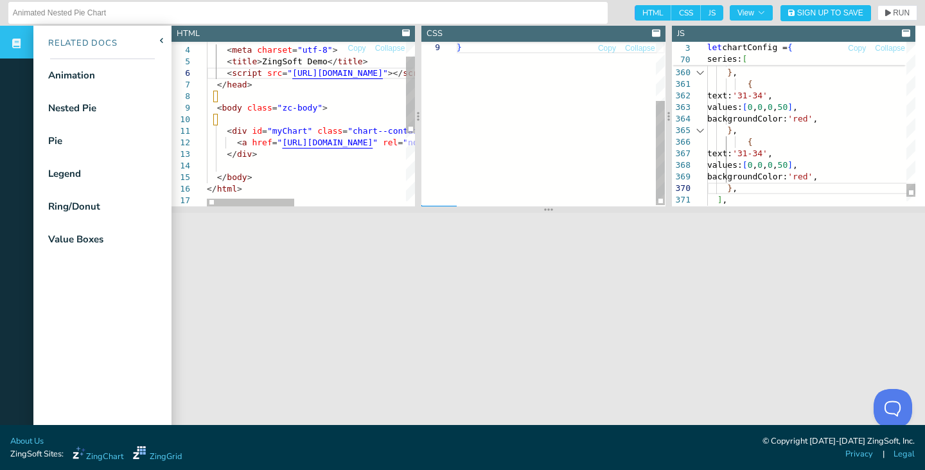
drag, startPoint x: 801, startPoint y: 60, endPoint x: 790, endPoint y: 144, distance: 84.8
click at [819, 213] on section at bounding box center [549, 209] width 754 height 6
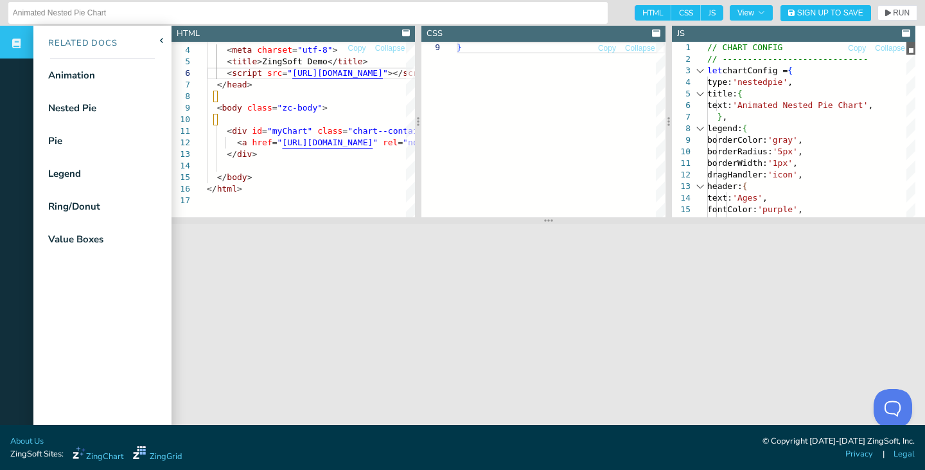
click at [911, 42] on div at bounding box center [911, 48] width 9 height 13
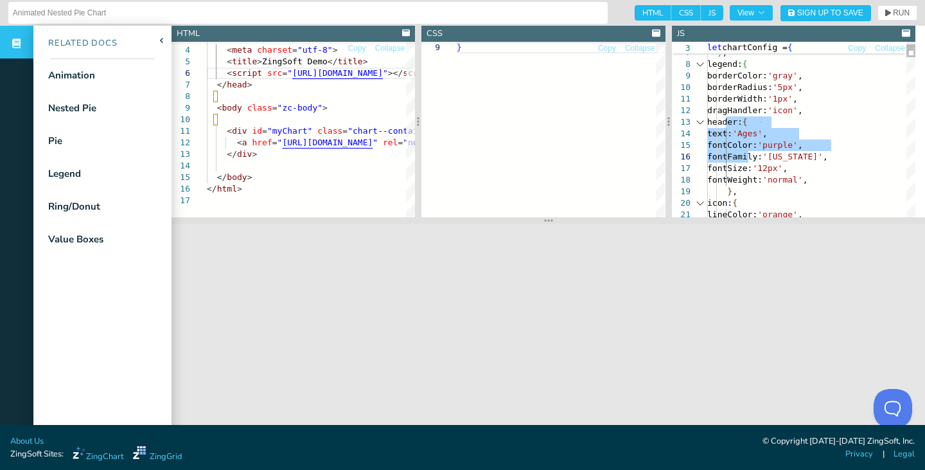
drag, startPoint x: 726, startPoint y: 156, endPoint x: 731, endPoint y: 101, distance: 54.9
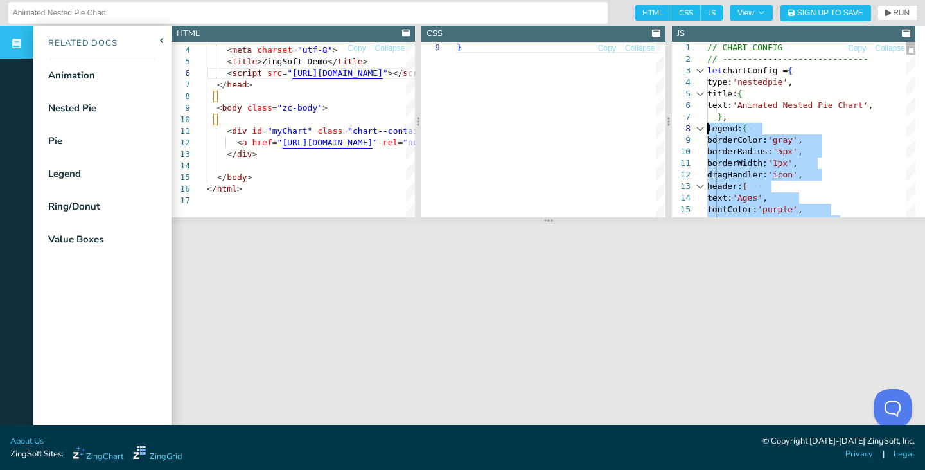
drag, startPoint x: 724, startPoint y: 191, endPoint x: 705, endPoint y: 129, distance: 65.9
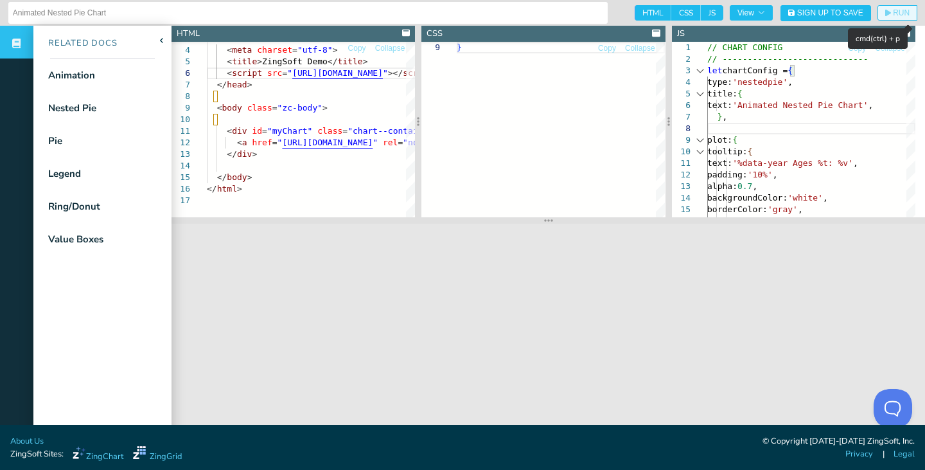
click at [885, 14] on span "RUN" at bounding box center [897, 13] width 24 height 8
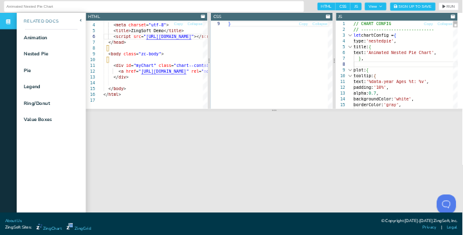
scroll to position [58, 0]
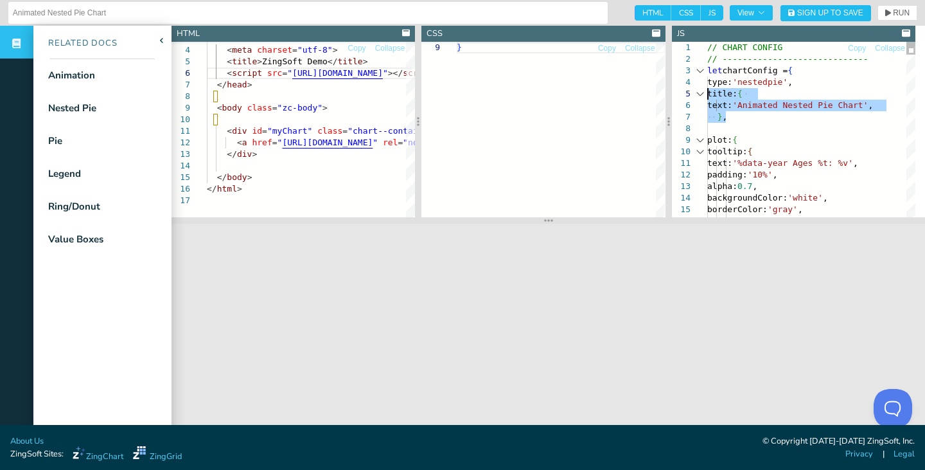
drag, startPoint x: 733, startPoint y: 117, endPoint x: 672, endPoint y: 91, distance: 66.8
type textarea "// CHART CONFIG // ----------------------------- let chartConfig = { type: 'nes…"
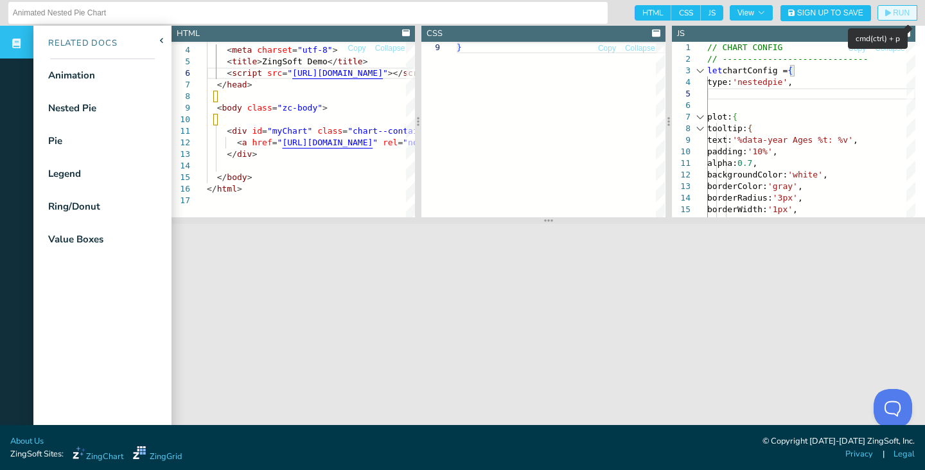
click at [878, 15] on button "RUN" at bounding box center [898, 12] width 40 height 15
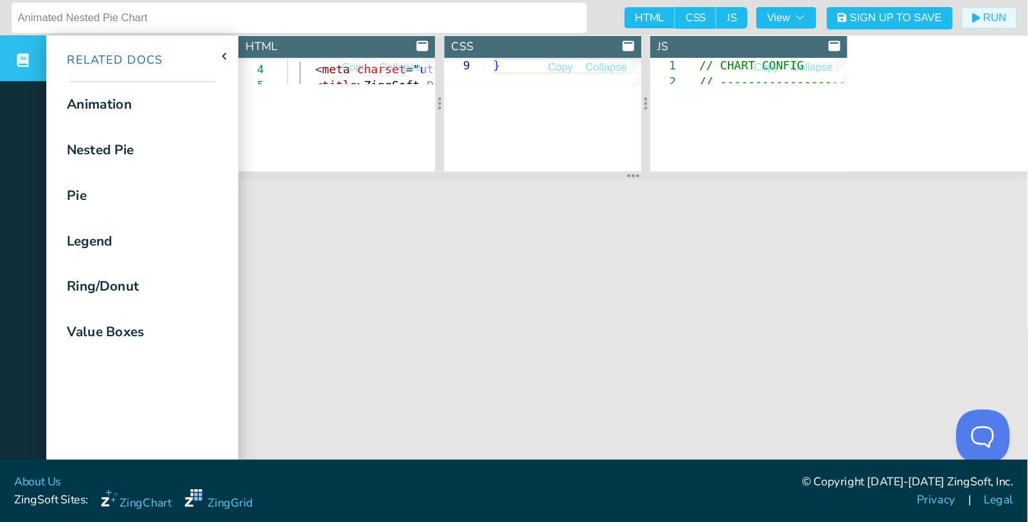
scroll to position [58, 0]
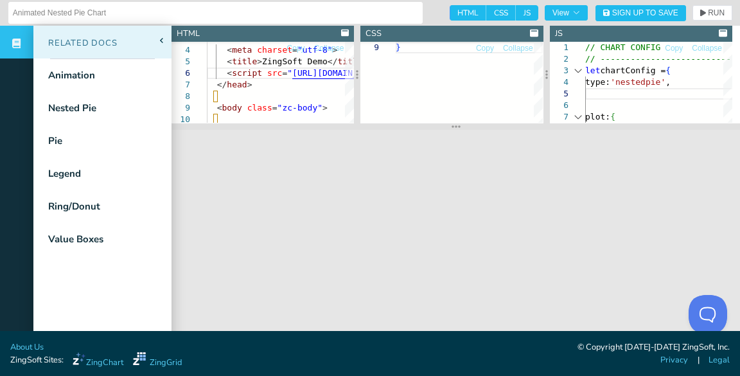
click at [166, 39] on span at bounding box center [163, 40] width 14 height 5
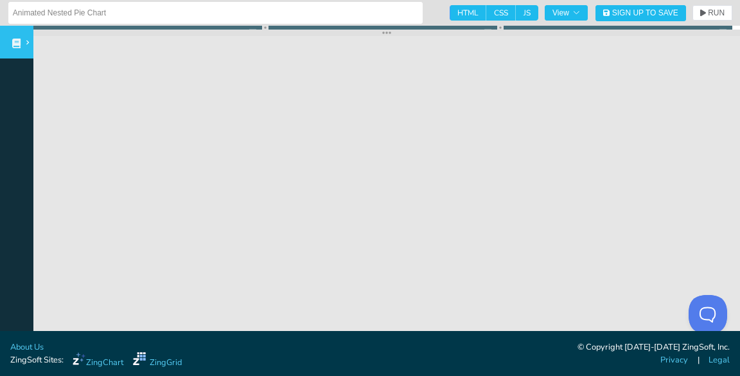
drag, startPoint x: 413, startPoint y: 128, endPoint x: 427, endPoint y: 34, distance: 94.9
click at [427, 34] on section at bounding box center [386, 33] width 707 height 6
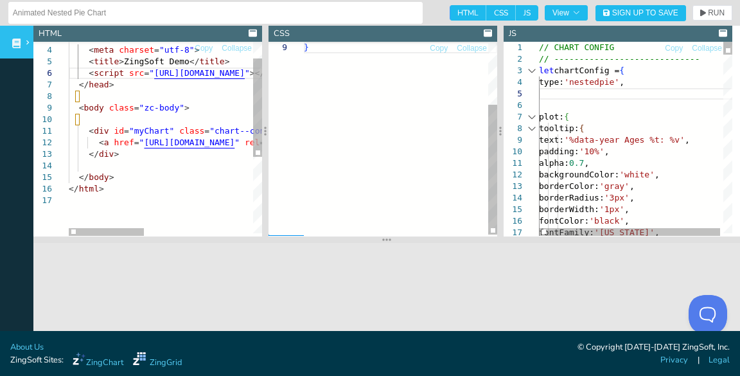
drag, startPoint x: 385, startPoint y: 35, endPoint x: 510, endPoint y: 180, distance: 191.8
click at [395, 242] on section at bounding box center [386, 239] width 707 height 6
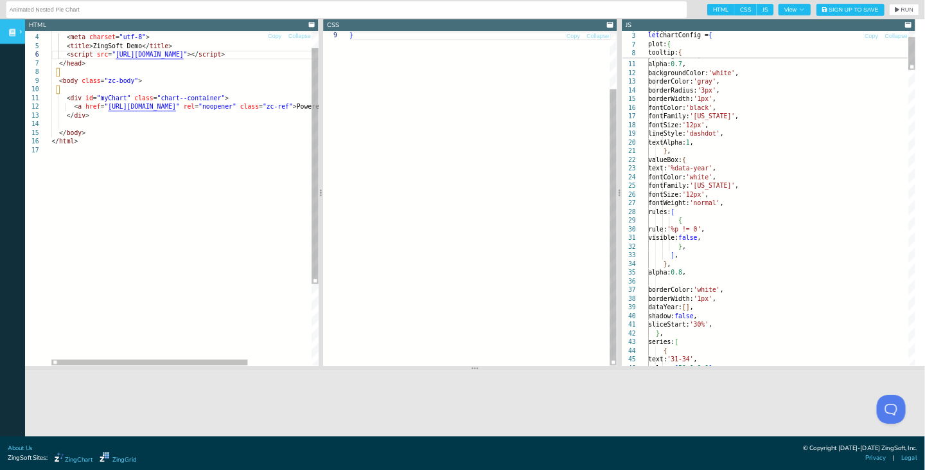
scroll to position [58, 0]
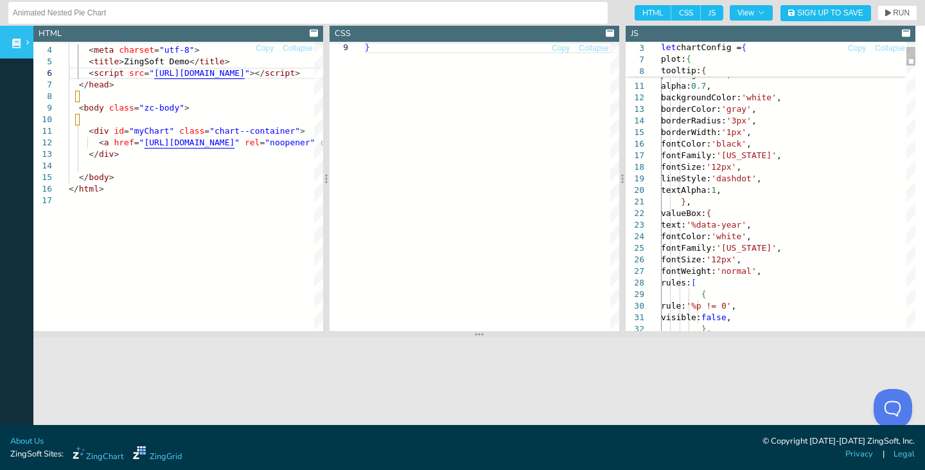
type textarea "// CHART CONFIG // ----------------------------- let chartConfig = { type: 'nes…"
